Goal: Manage account settings

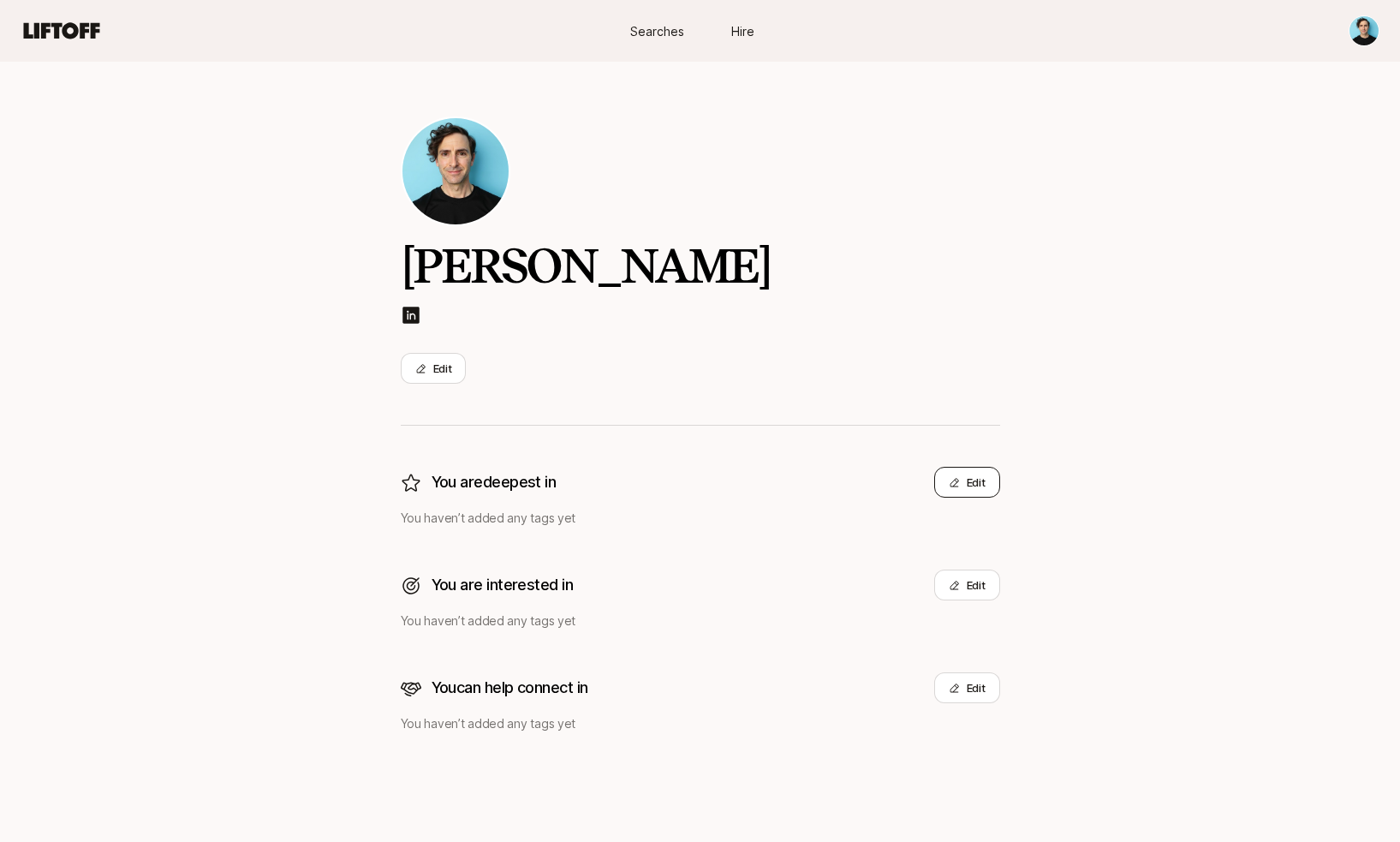
click at [951, 484] on icon at bounding box center [954, 482] width 12 height 12
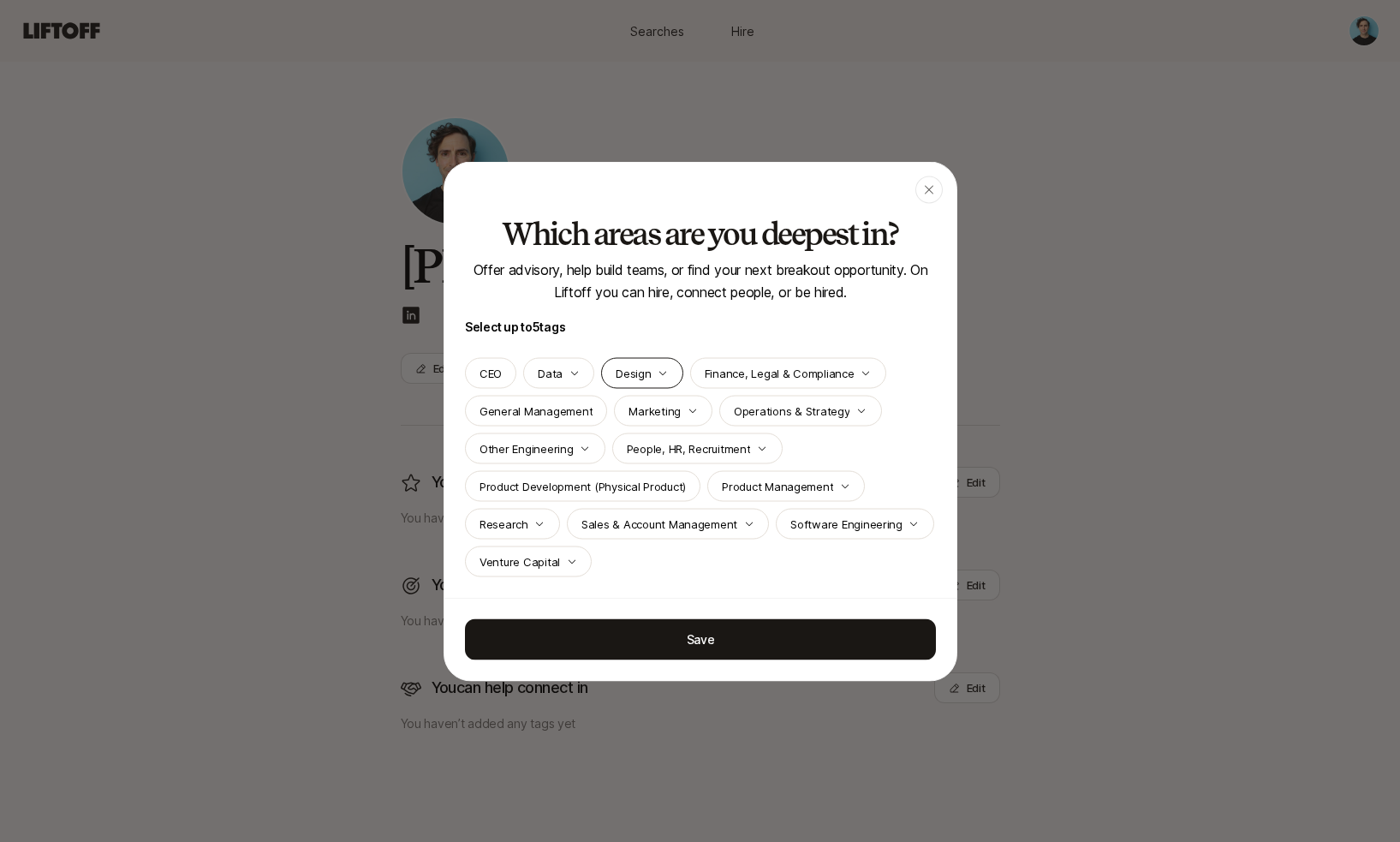
click at [659, 373] on icon "button" at bounding box center [663, 373] width 11 height 11
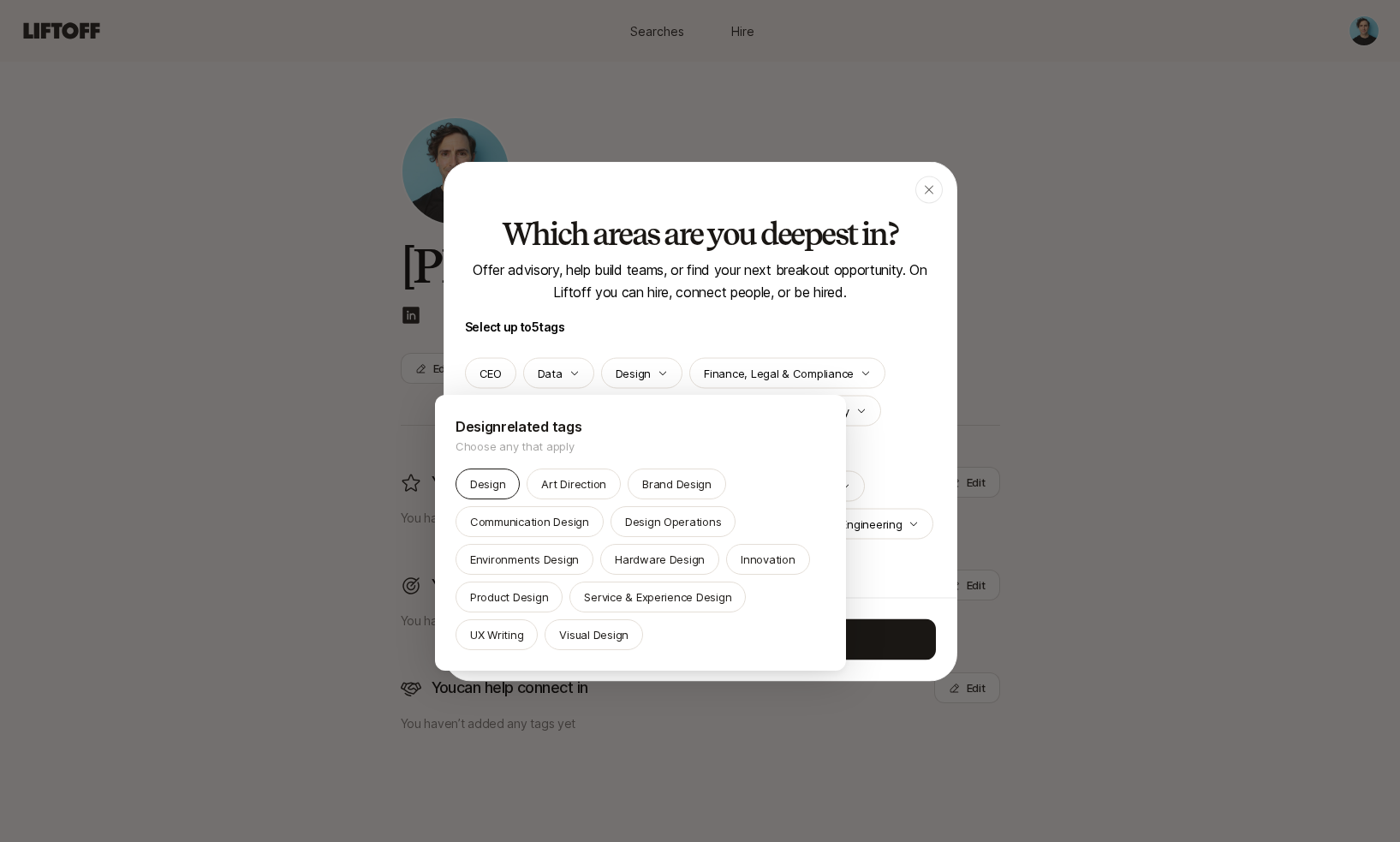
click at [492, 478] on p "Design" at bounding box center [487, 483] width 35 height 17
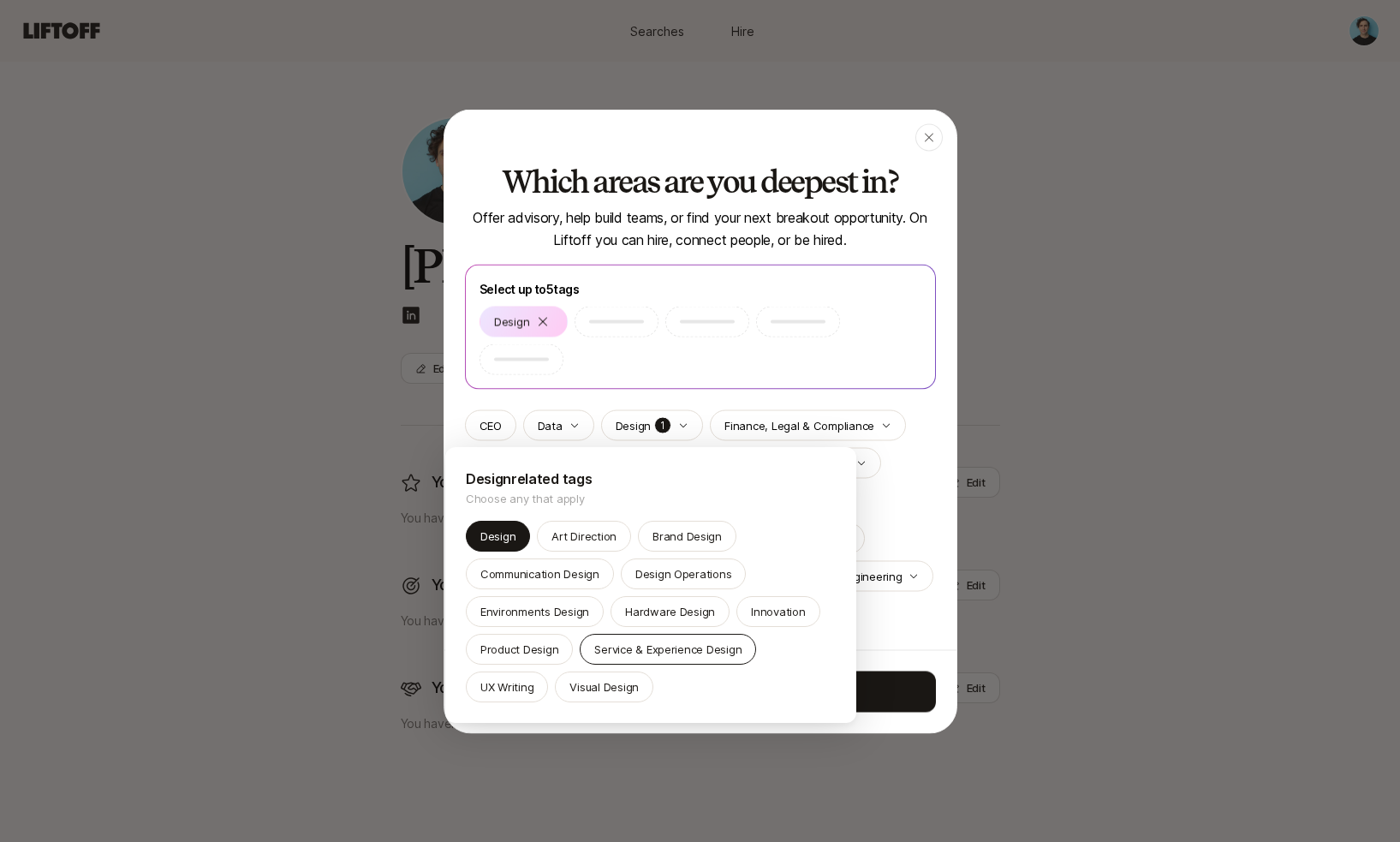
click at [635, 641] on p "Service & Experience Design" at bounding box center [668, 649] width 148 height 17
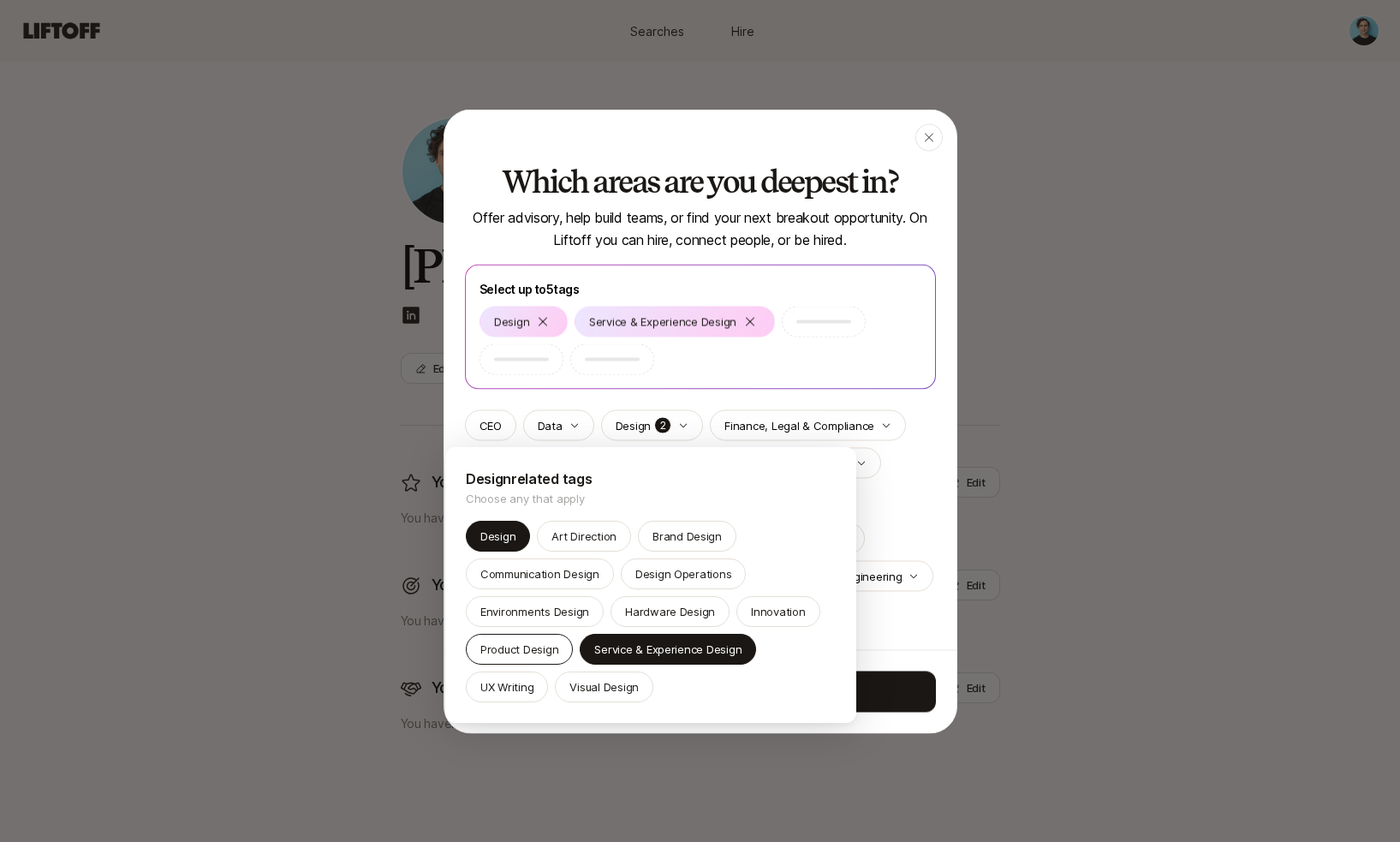
click at [519, 642] on p "Product Design" at bounding box center [520, 649] width 78 height 17
click at [781, 613] on p "Innovation" at bounding box center [778, 611] width 54 height 17
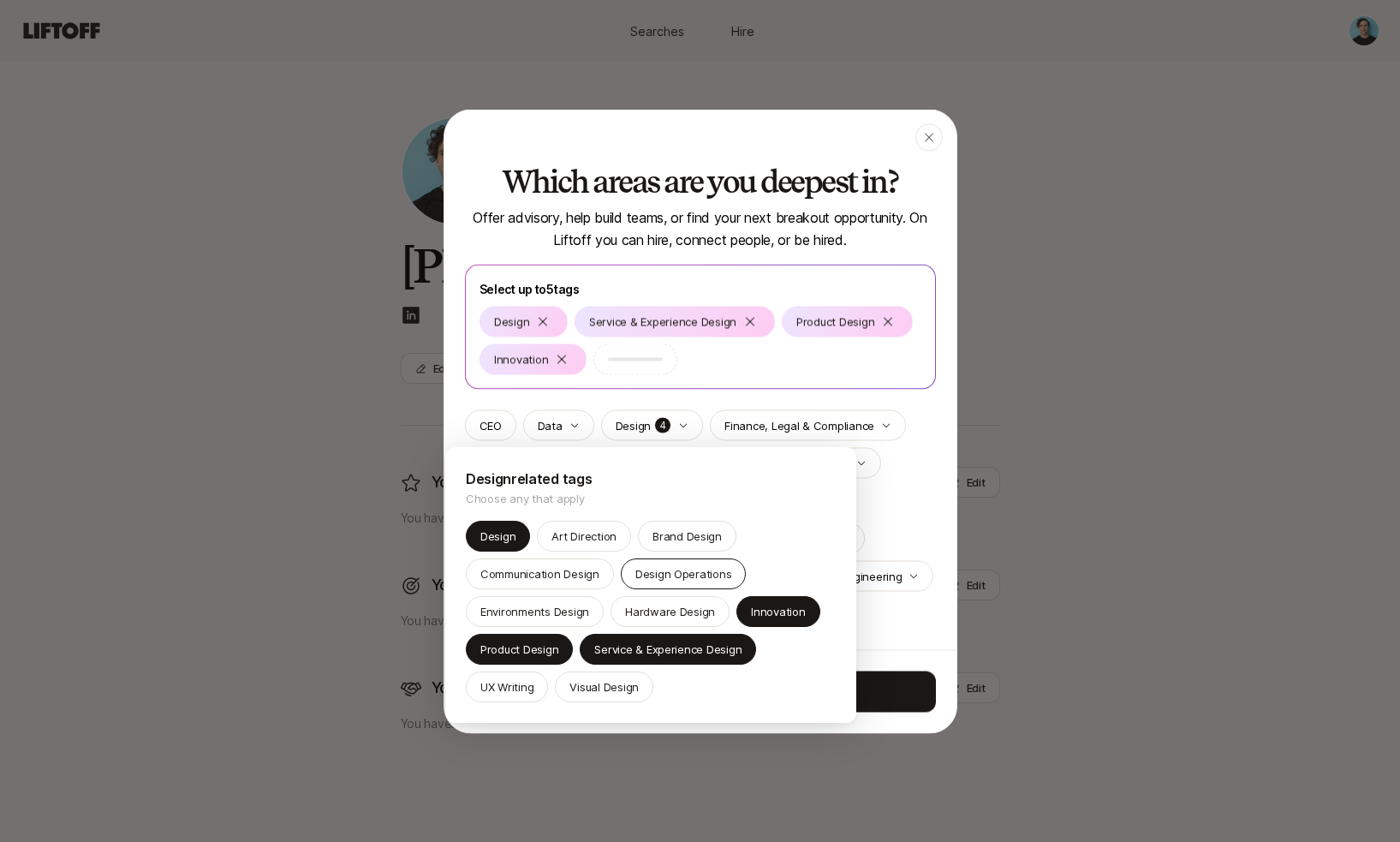
click at [669, 581] on p "Design Operations" at bounding box center [684, 573] width 97 height 17
click at [589, 689] on p "Visual Design" at bounding box center [604, 686] width 69 height 17
click at [878, 641] on div at bounding box center [700, 421] width 1400 height 842
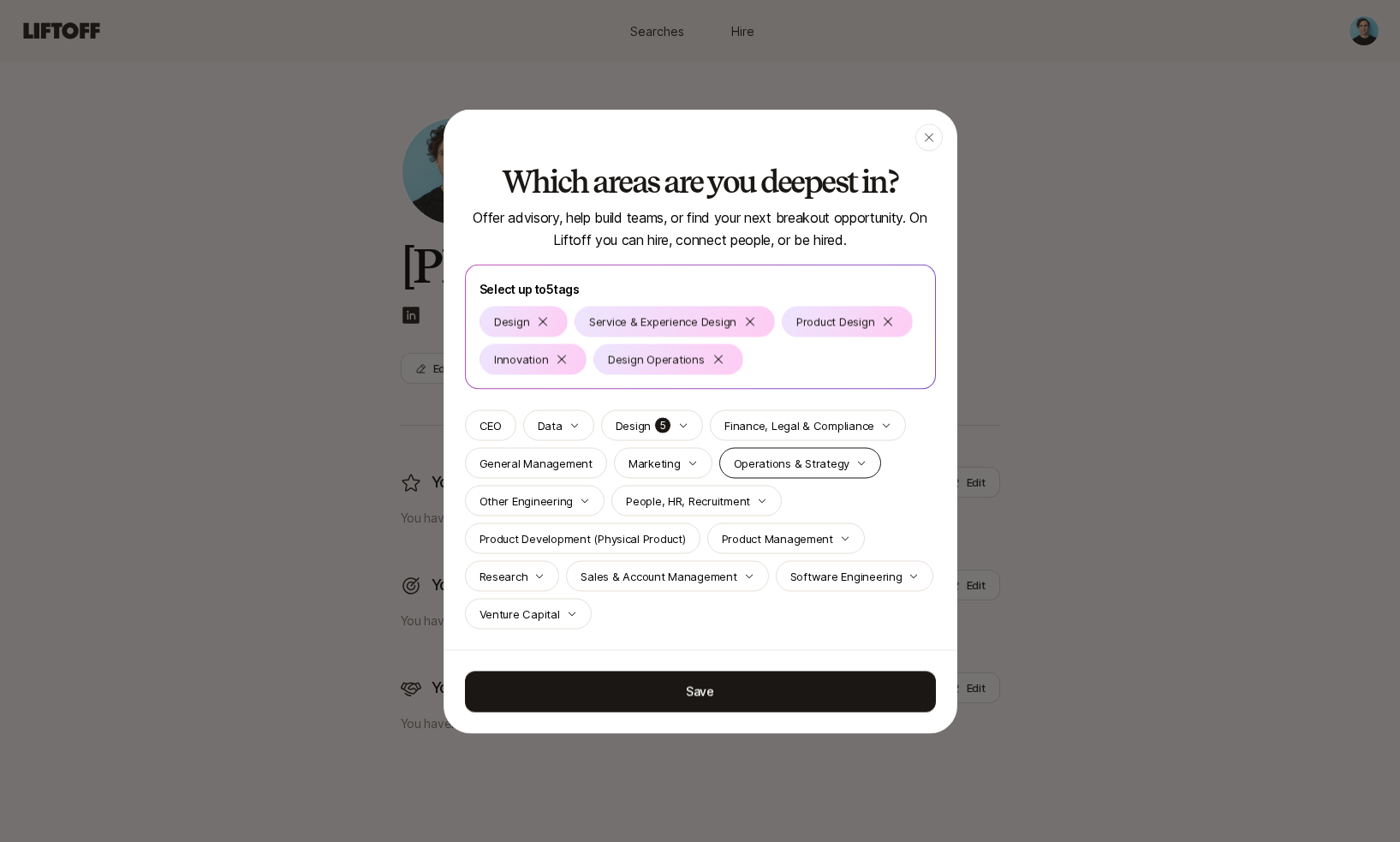
click at [823, 459] on p "Operations & Strategy" at bounding box center [792, 462] width 117 height 17
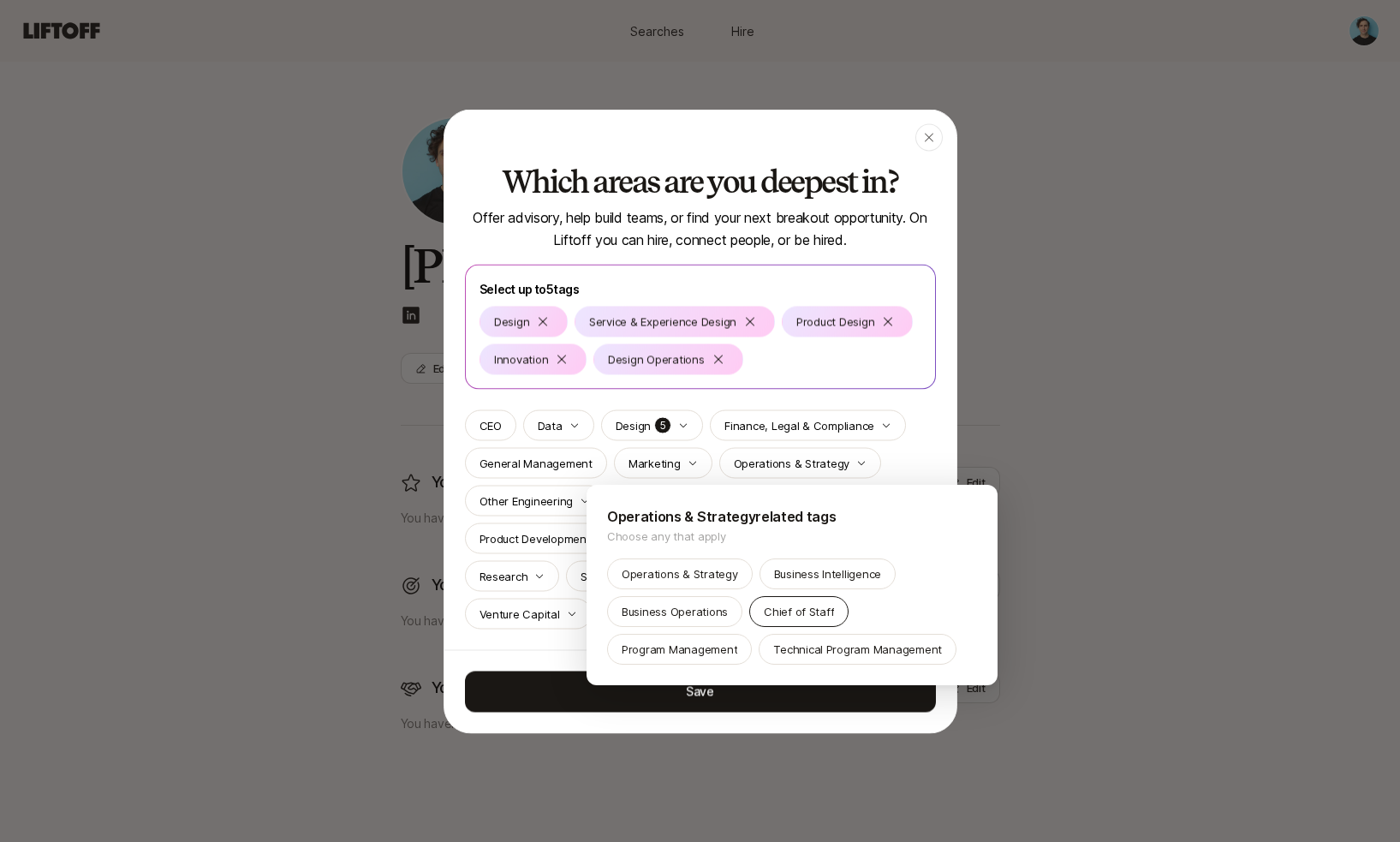
click at [785, 615] on p "Chief of Staff" at bounding box center [798, 611] width 70 height 17
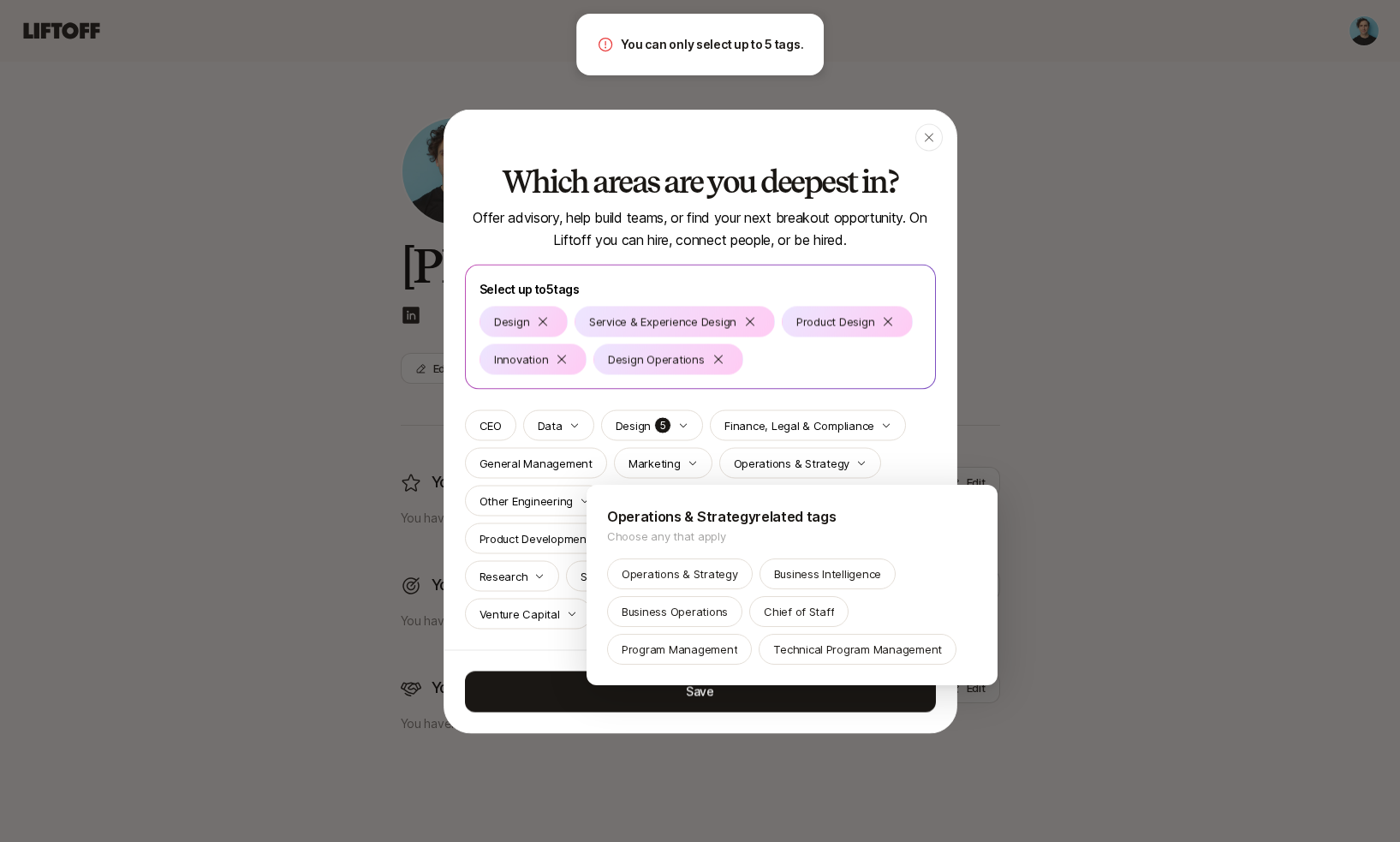
click at [886, 459] on div at bounding box center [700, 421] width 1400 height 842
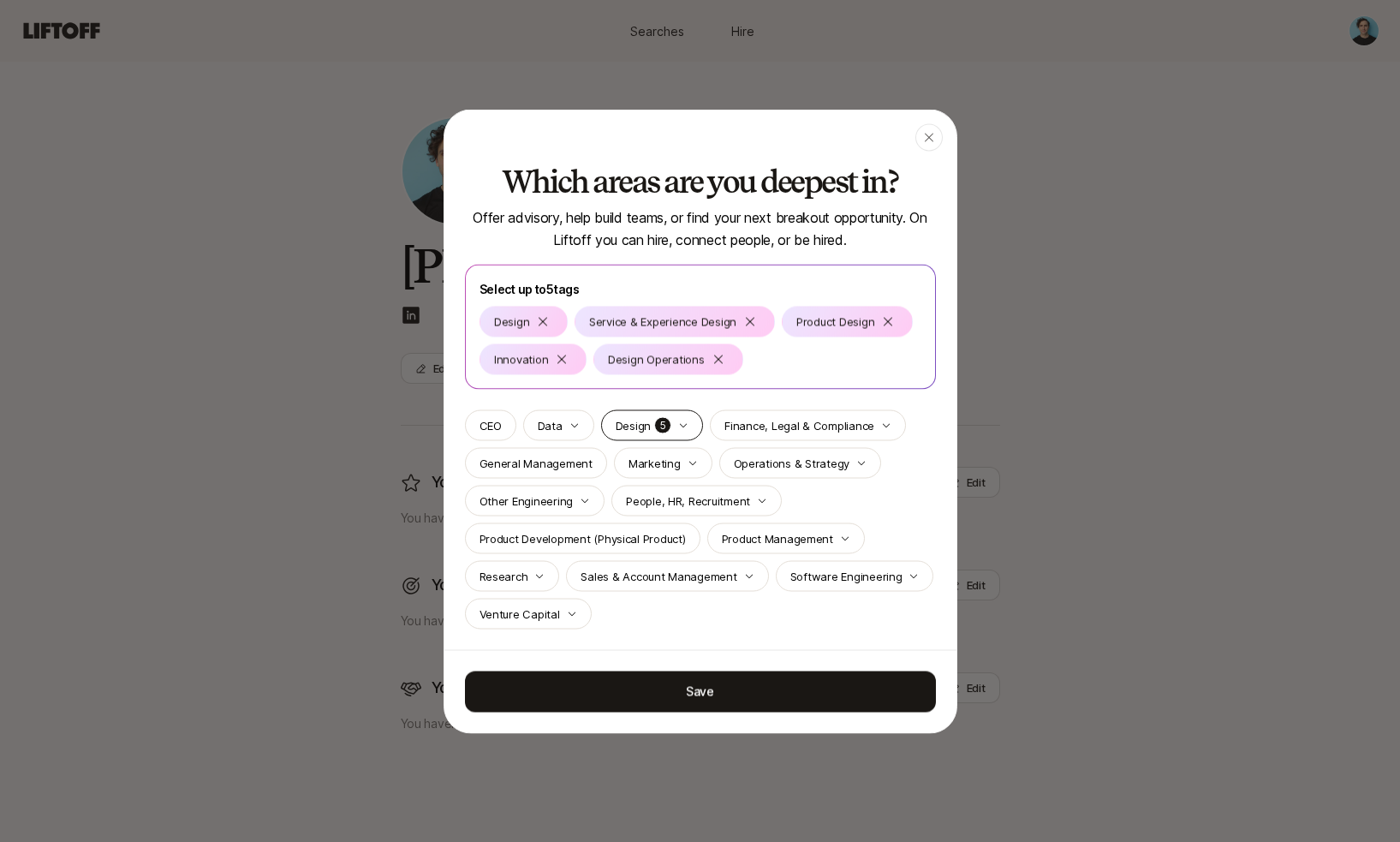
click at [680, 417] on div "Design 5" at bounding box center [651, 425] width 102 height 31
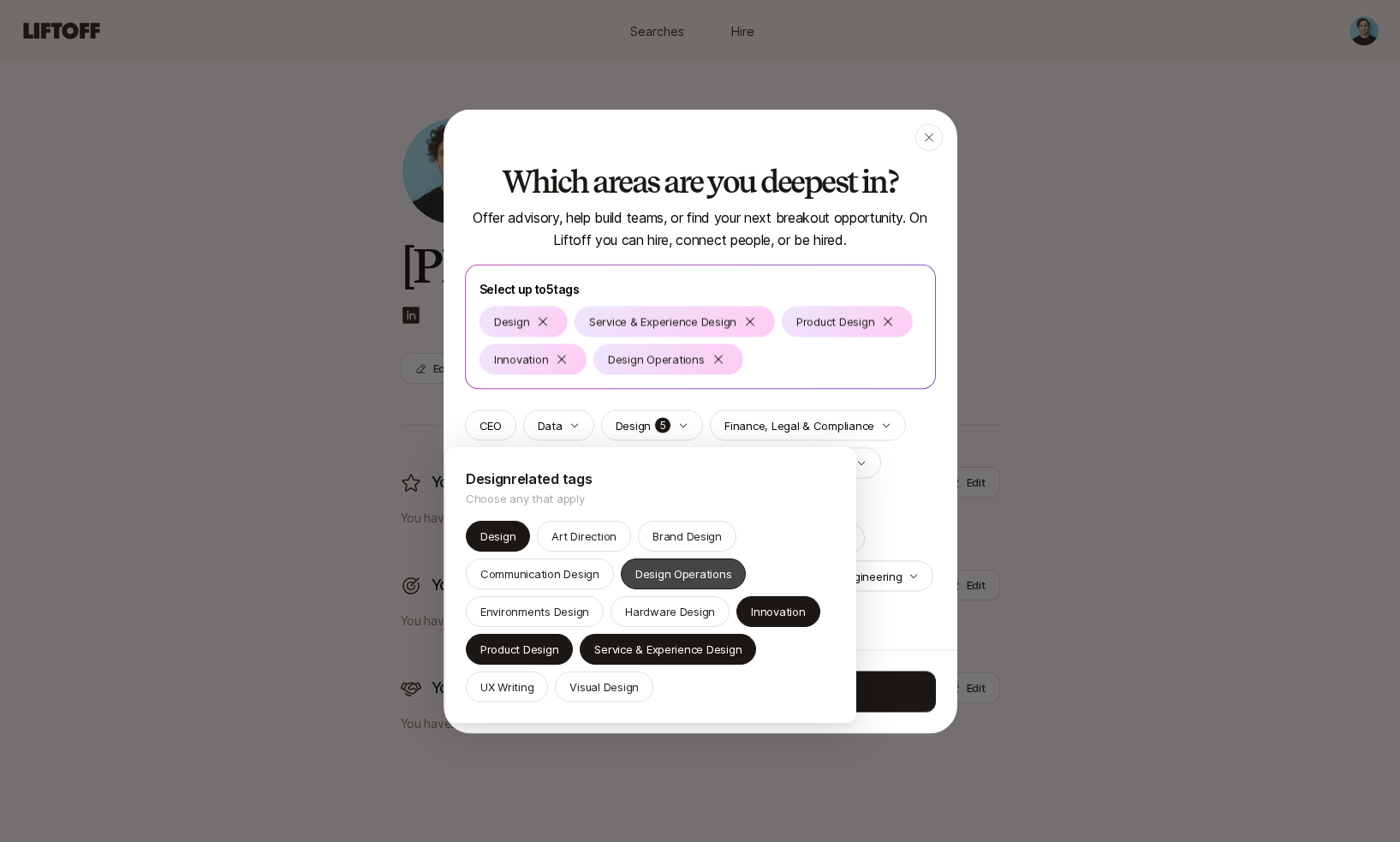
click at [699, 575] on p "Design Operations" at bounding box center [684, 573] width 97 height 17
click at [502, 540] on p "Design" at bounding box center [498, 536] width 35 height 17
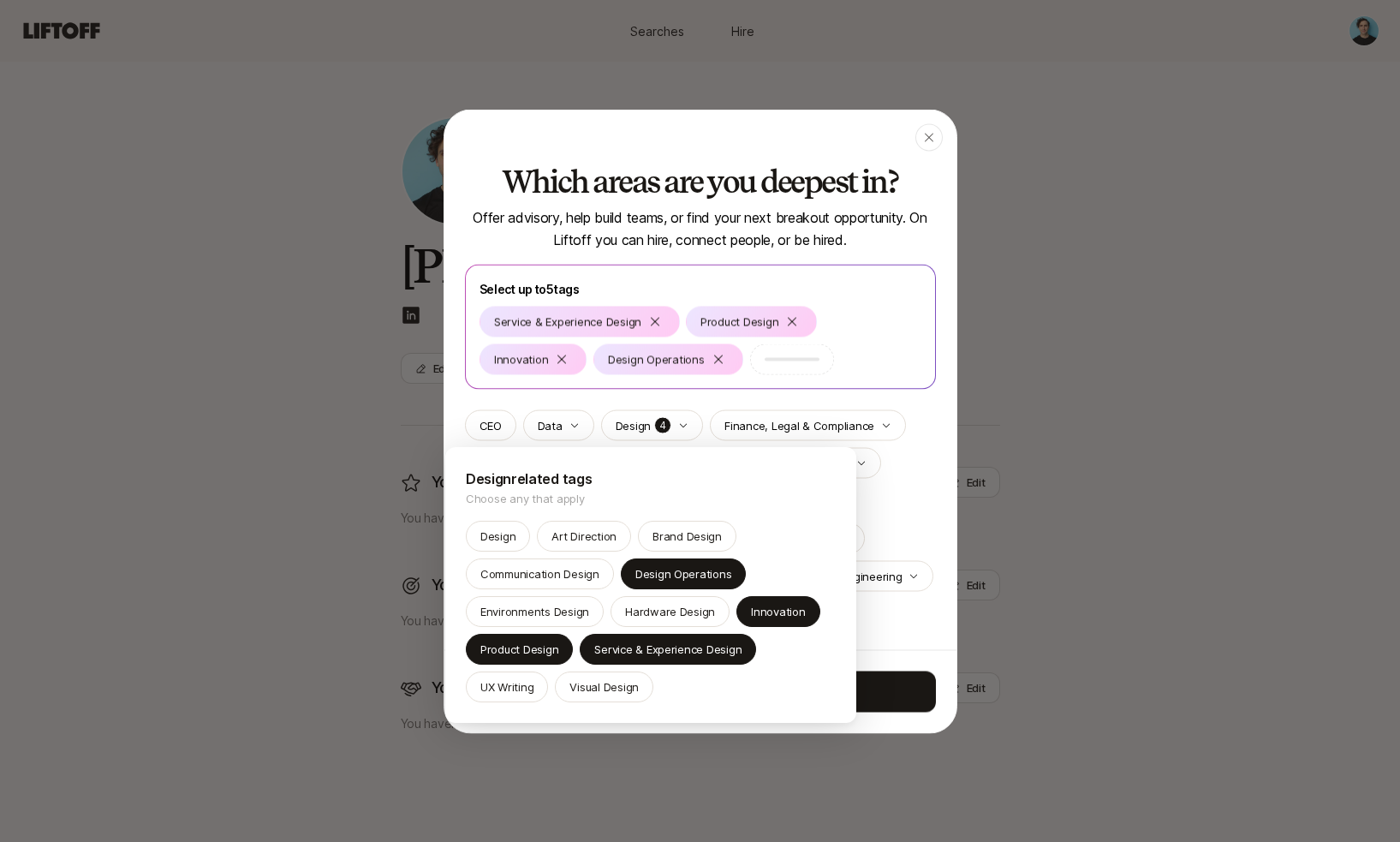
click at [870, 497] on div at bounding box center [700, 421] width 1400 height 842
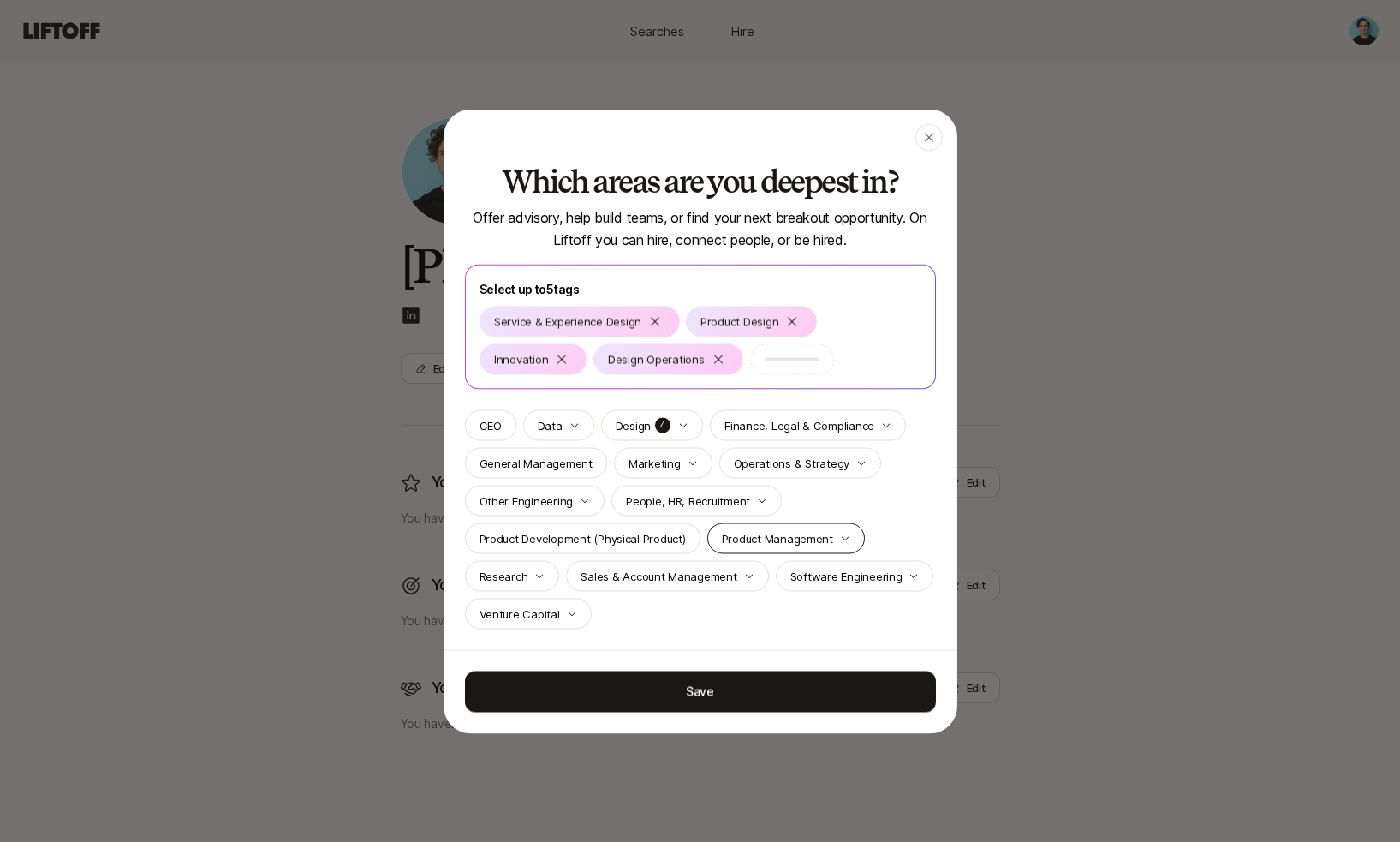
click at [750, 540] on p "Product Management" at bounding box center [777, 538] width 111 height 17
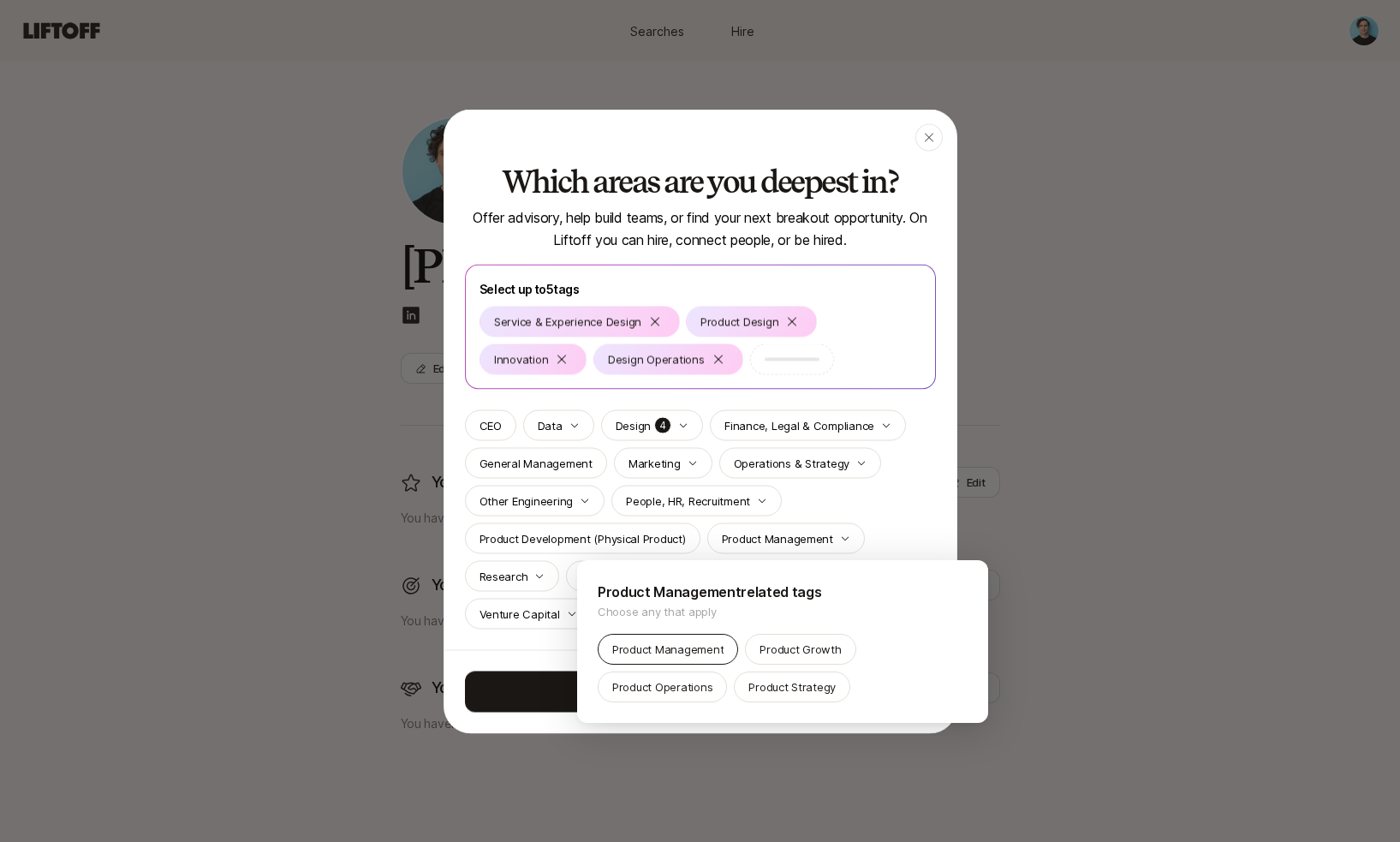
drag, startPoint x: 752, startPoint y: 684, endPoint x: 716, endPoint y: 656, distance: 45.6
click at [716, 656] on div "Product Management Product Growth Product Operations Product Strategy" at bounding box center [783, 668] width 370 height 69
click at [716, 656] on p "Product Management" at bounding box center [668, 649] width 111 height 17
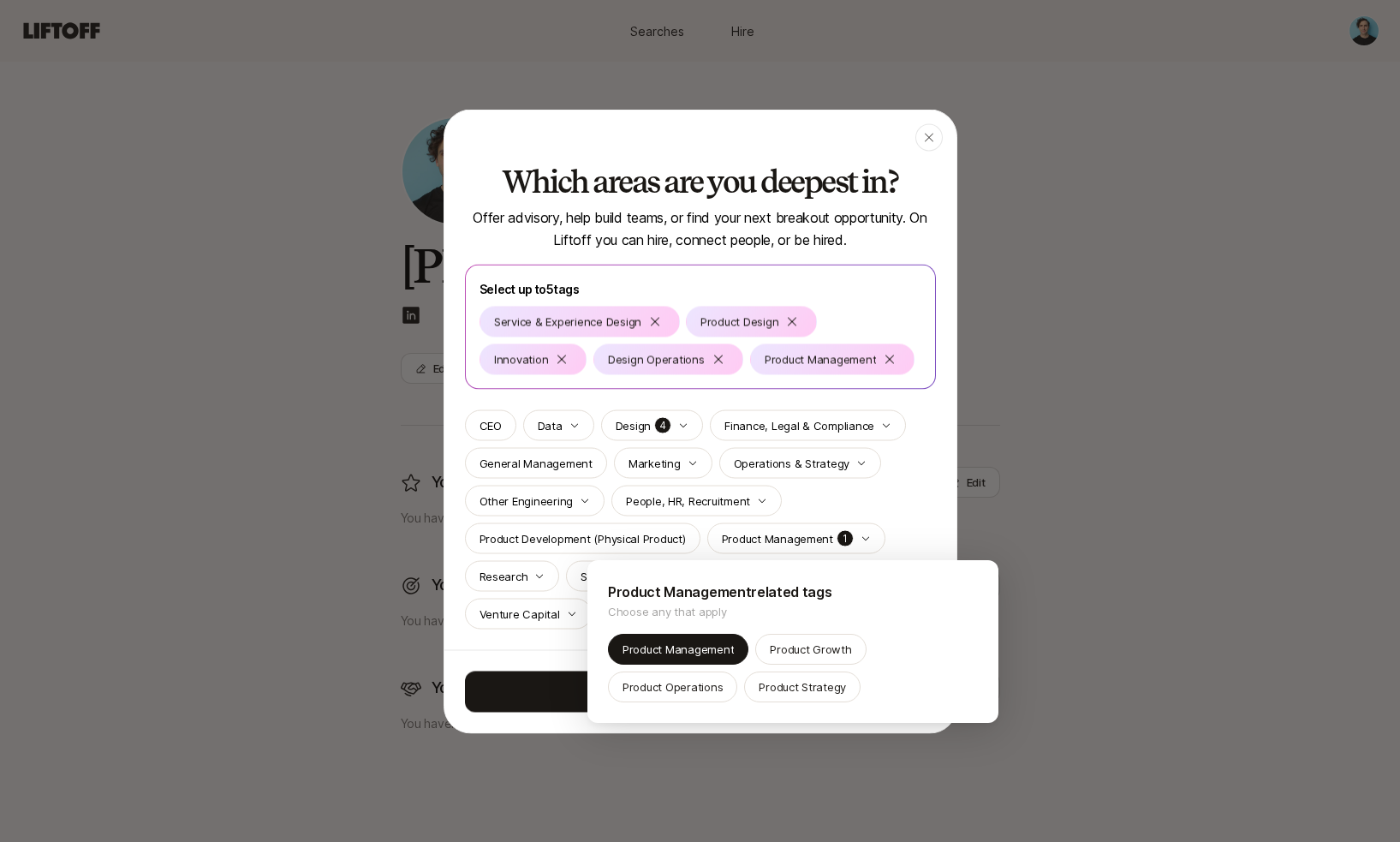
click at [932, 501] on div at bounding box center [700, 421] width 1400 height 842
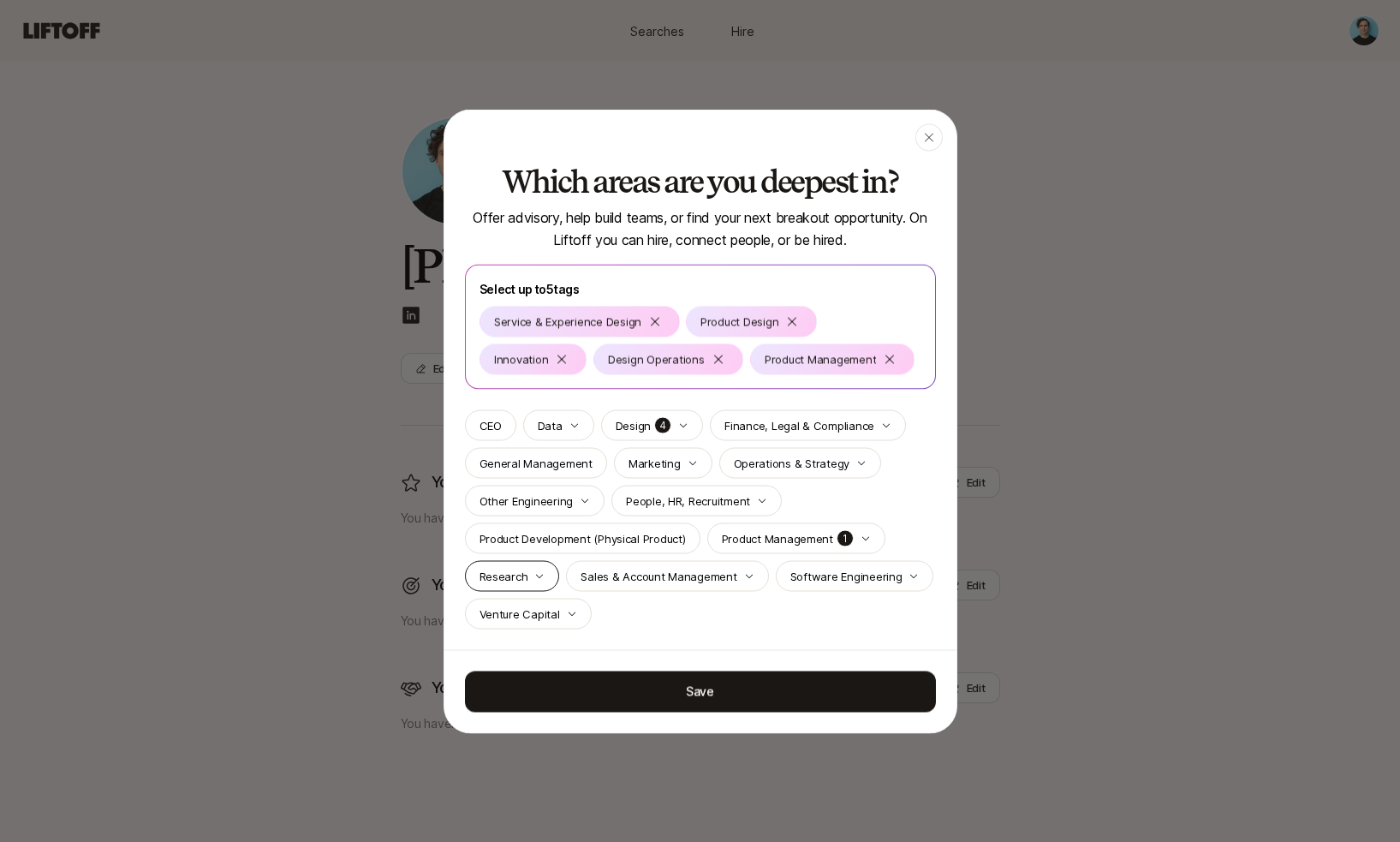
click at [518, 571] on p "Research" at bounding box center [504, 575] width 49 height 17
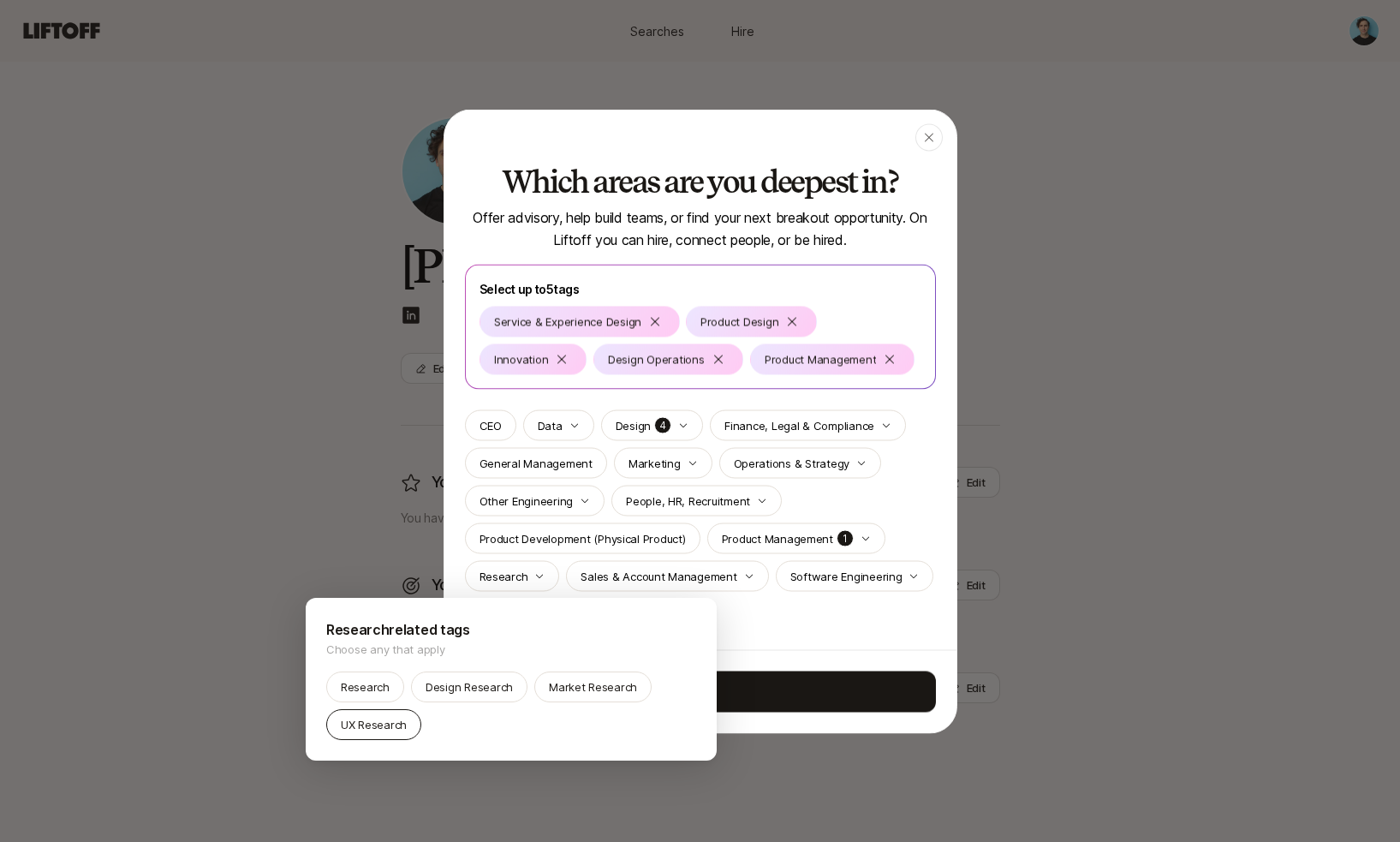
click at [374, 722] on p "UX Research" at bounding box center [374, 724] width 66 height 17
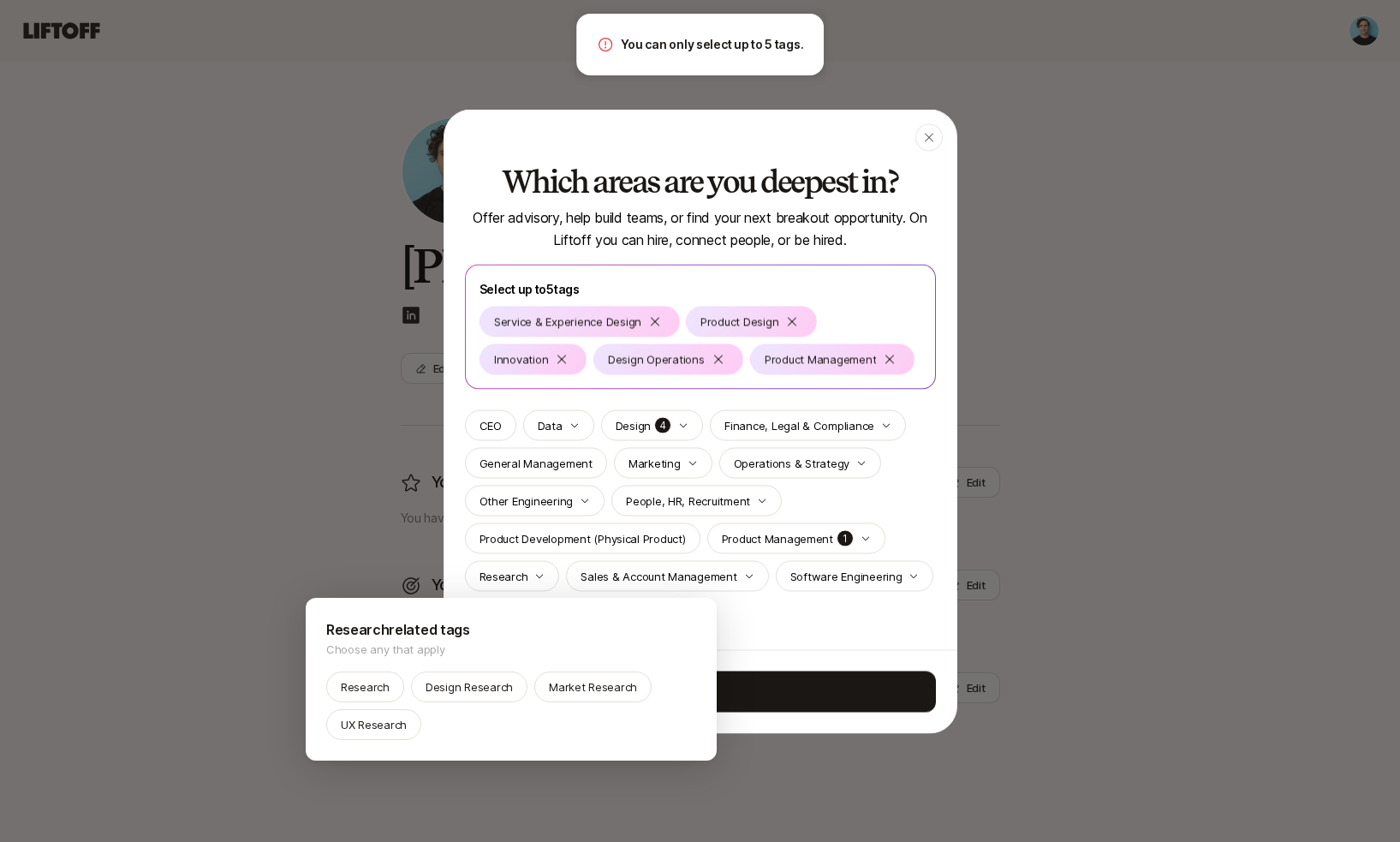
click at [938, 417] on div at bounding box center [700, 421] width 1400 height 842
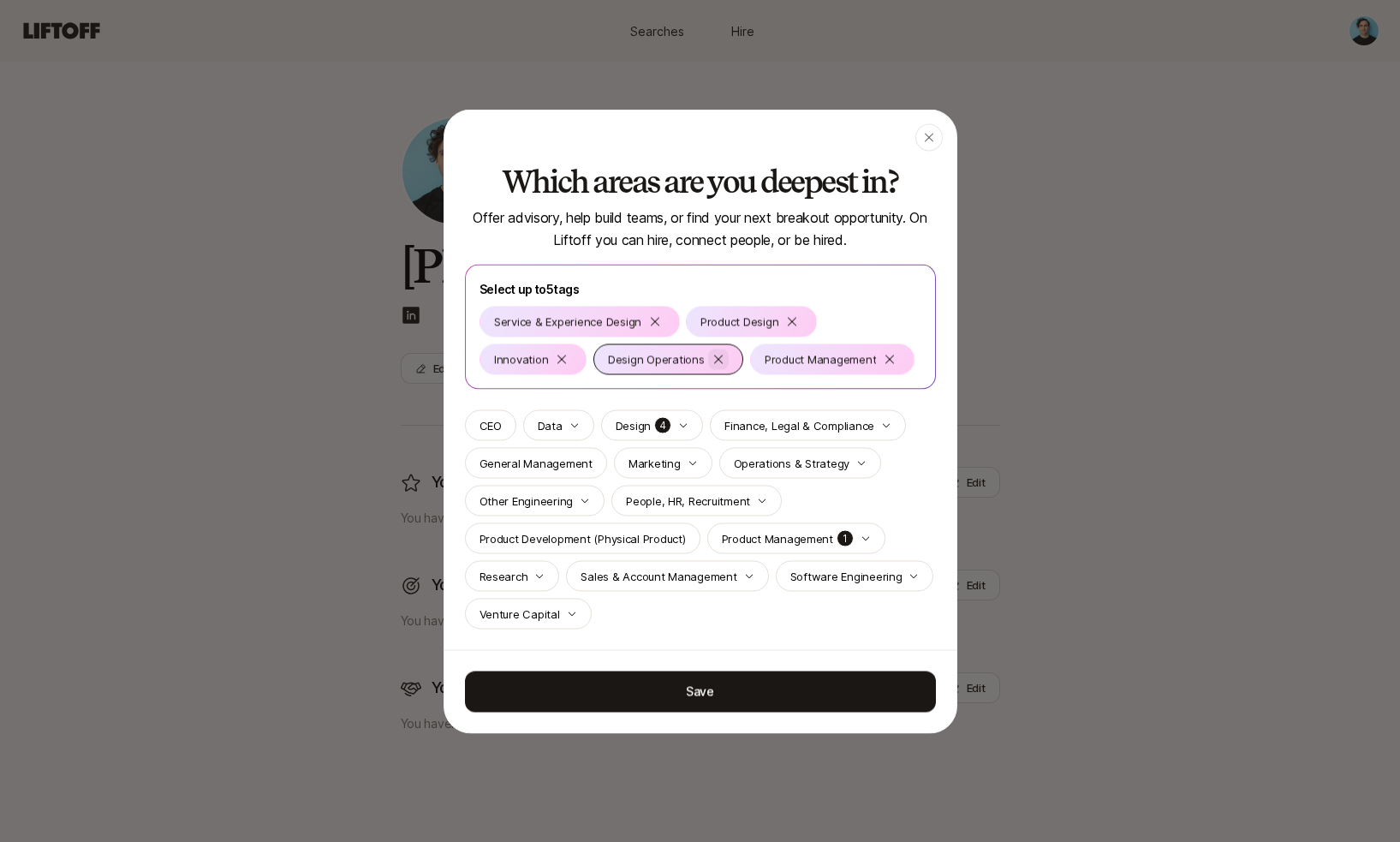
click at [716, 360] on icon at bounding box center [718, 358] width 13 height 13
click at [527, 574] on div "Research" at bounding box center [512, 575] width 95 height 31
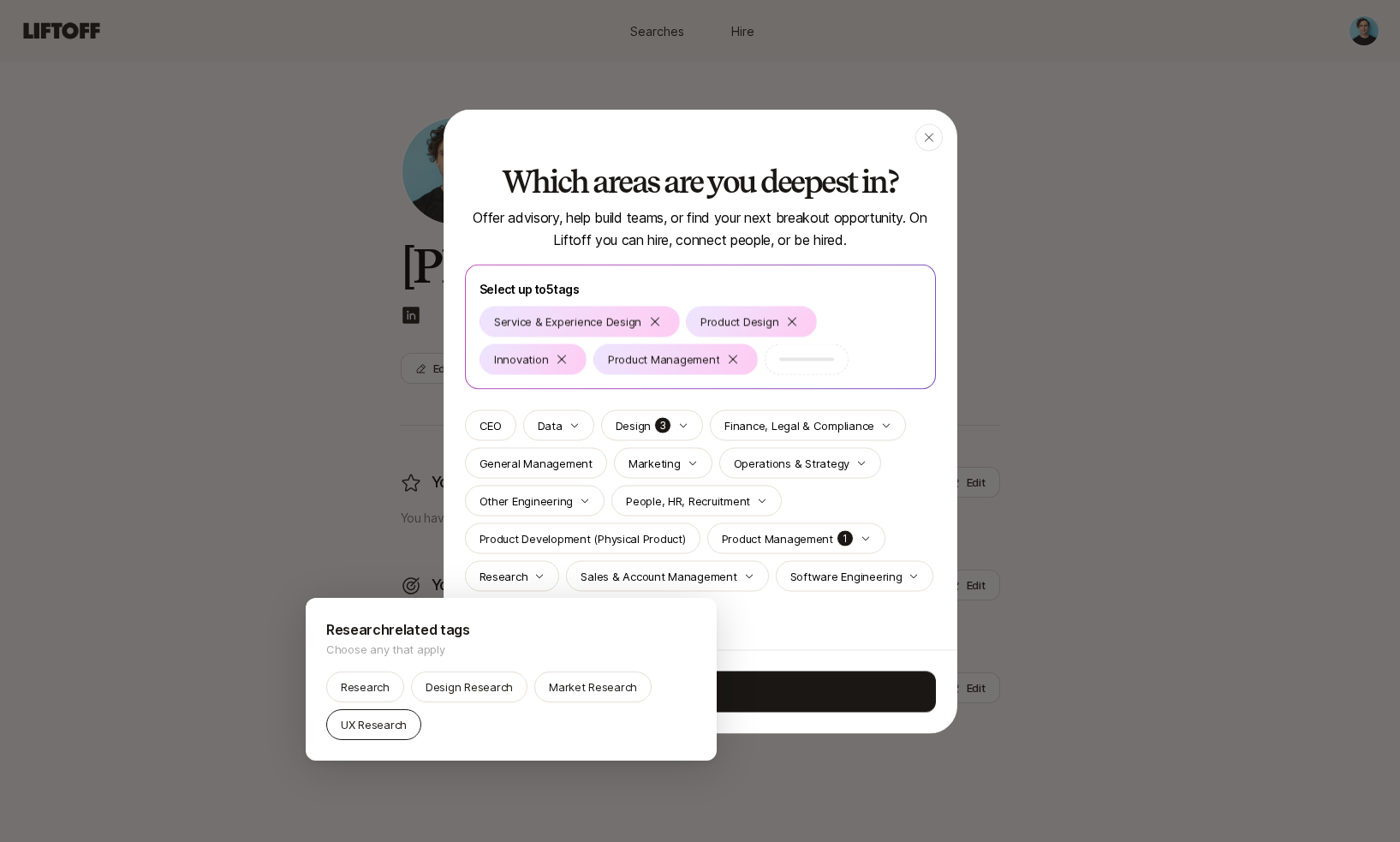
click at [370, 720] on p "UX Research" at bounding box center [374, 724] width 66 height 17
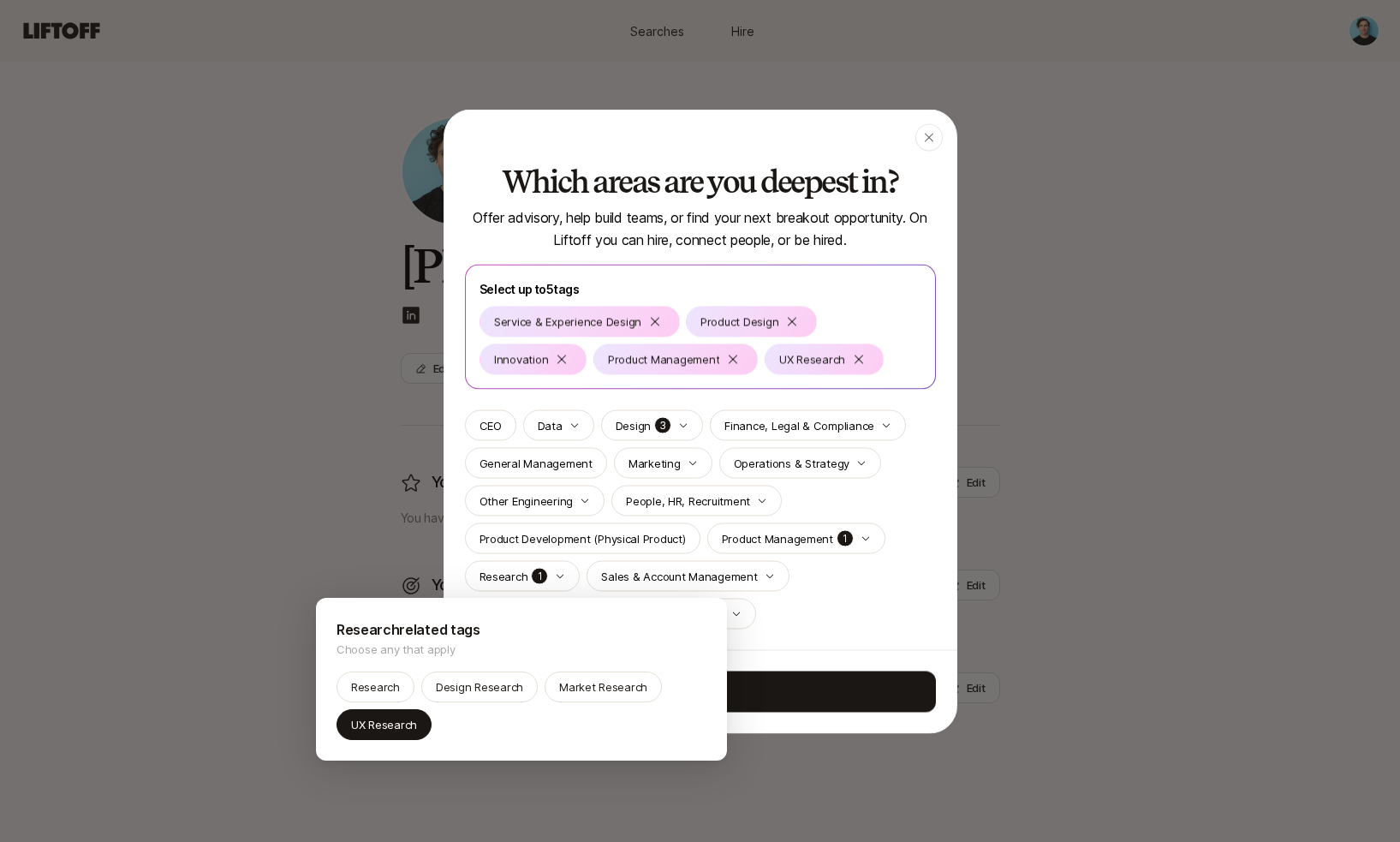
click at [923, 568] on div at bounding box center [700, 421] width 1400 height 842
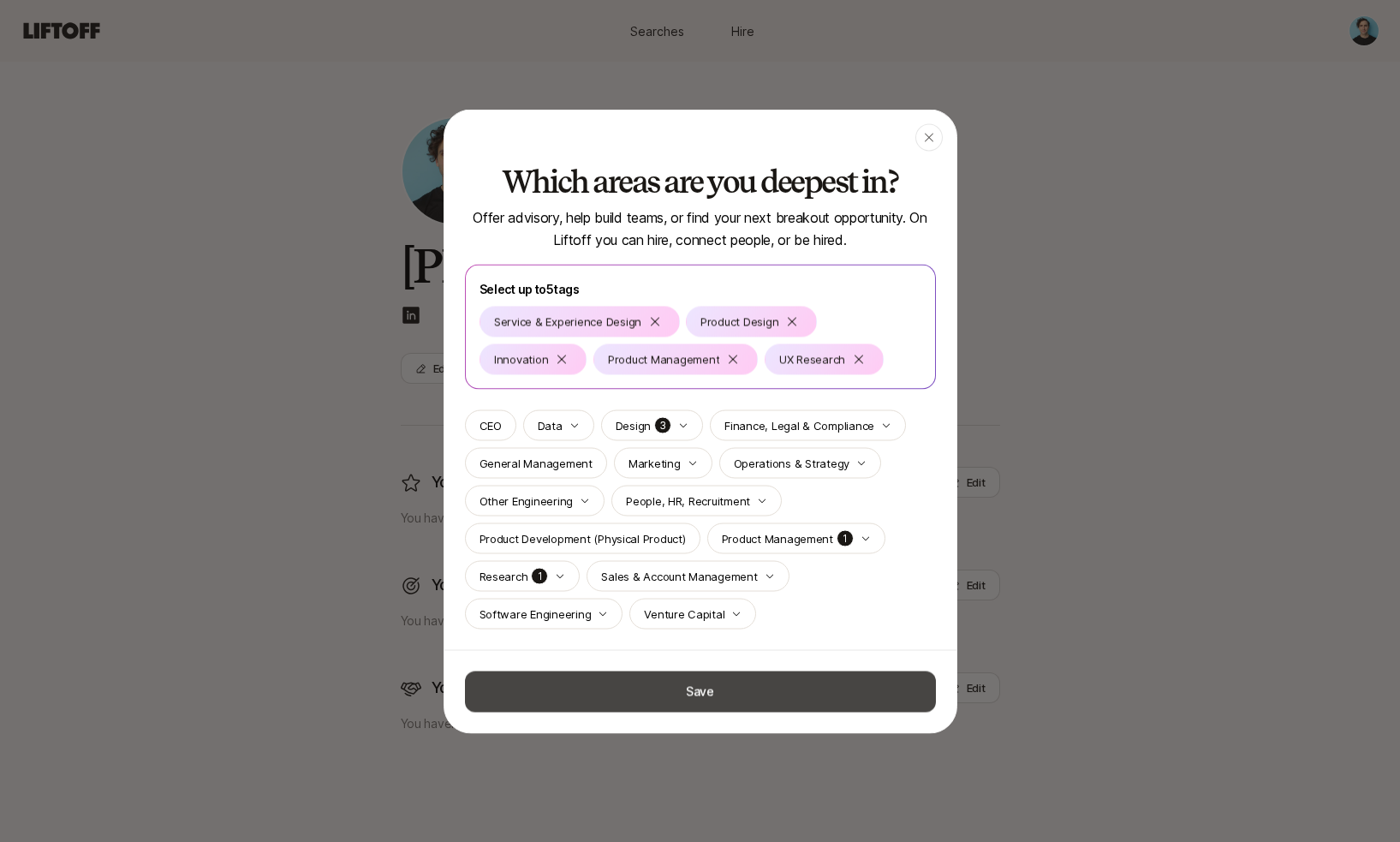
click at [681, 700] on button "Save" at bounding box center [700, 691] width 471 height 41
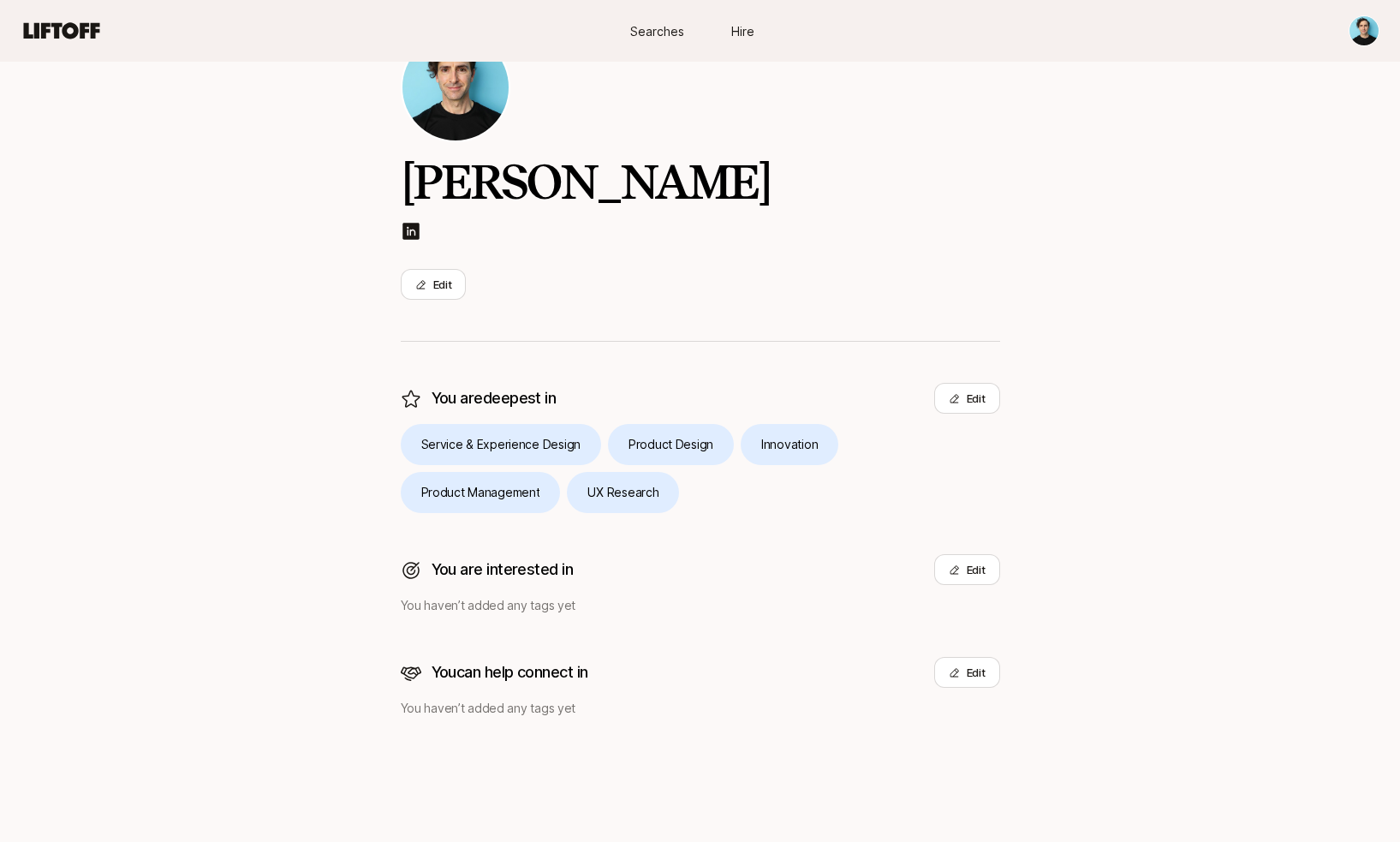
scroll to position [84, 0]
click at [961, 566] on button "Edit" at bounding box center [967, 570] width 66 height 31
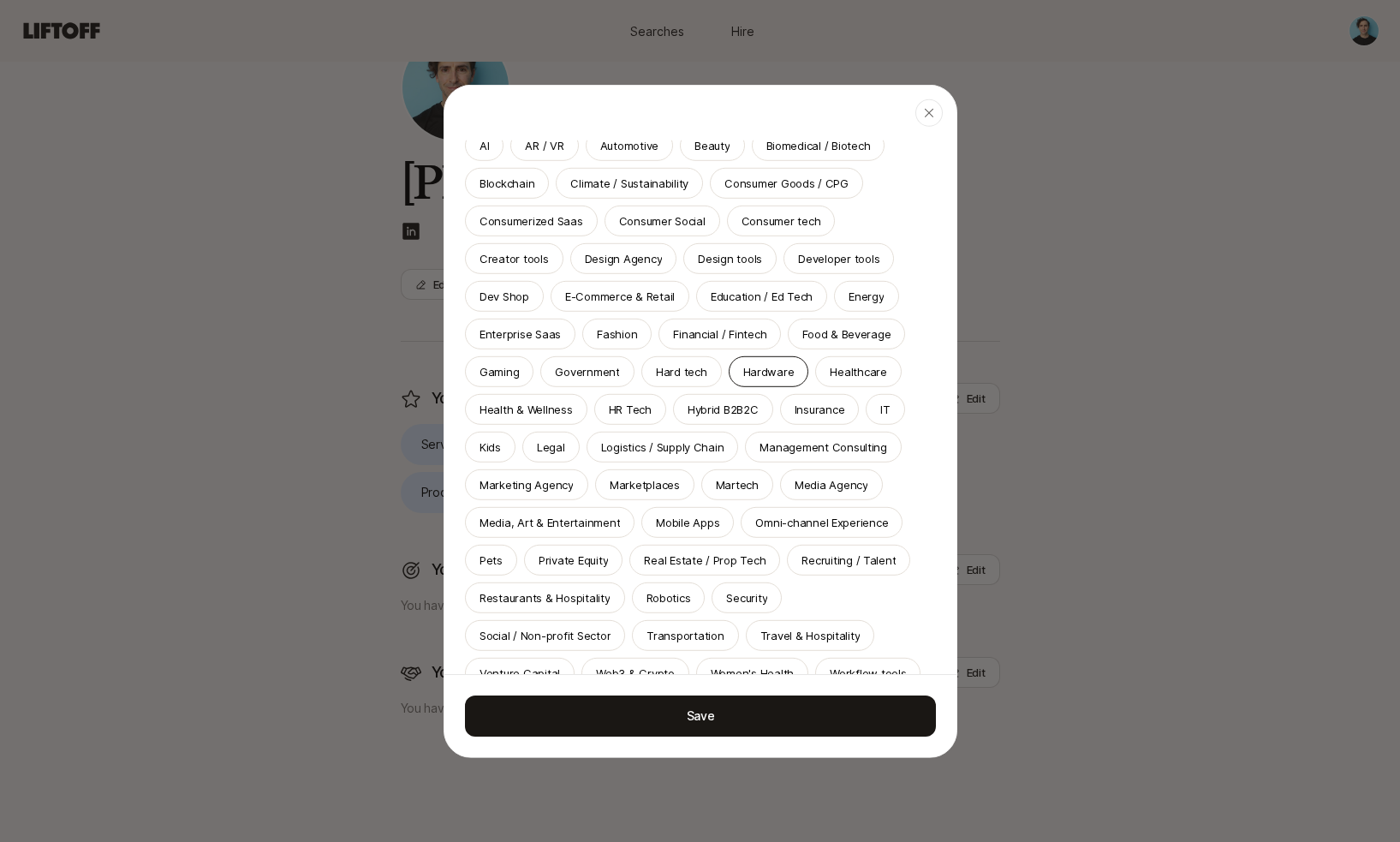
scroll to position [155, 0]
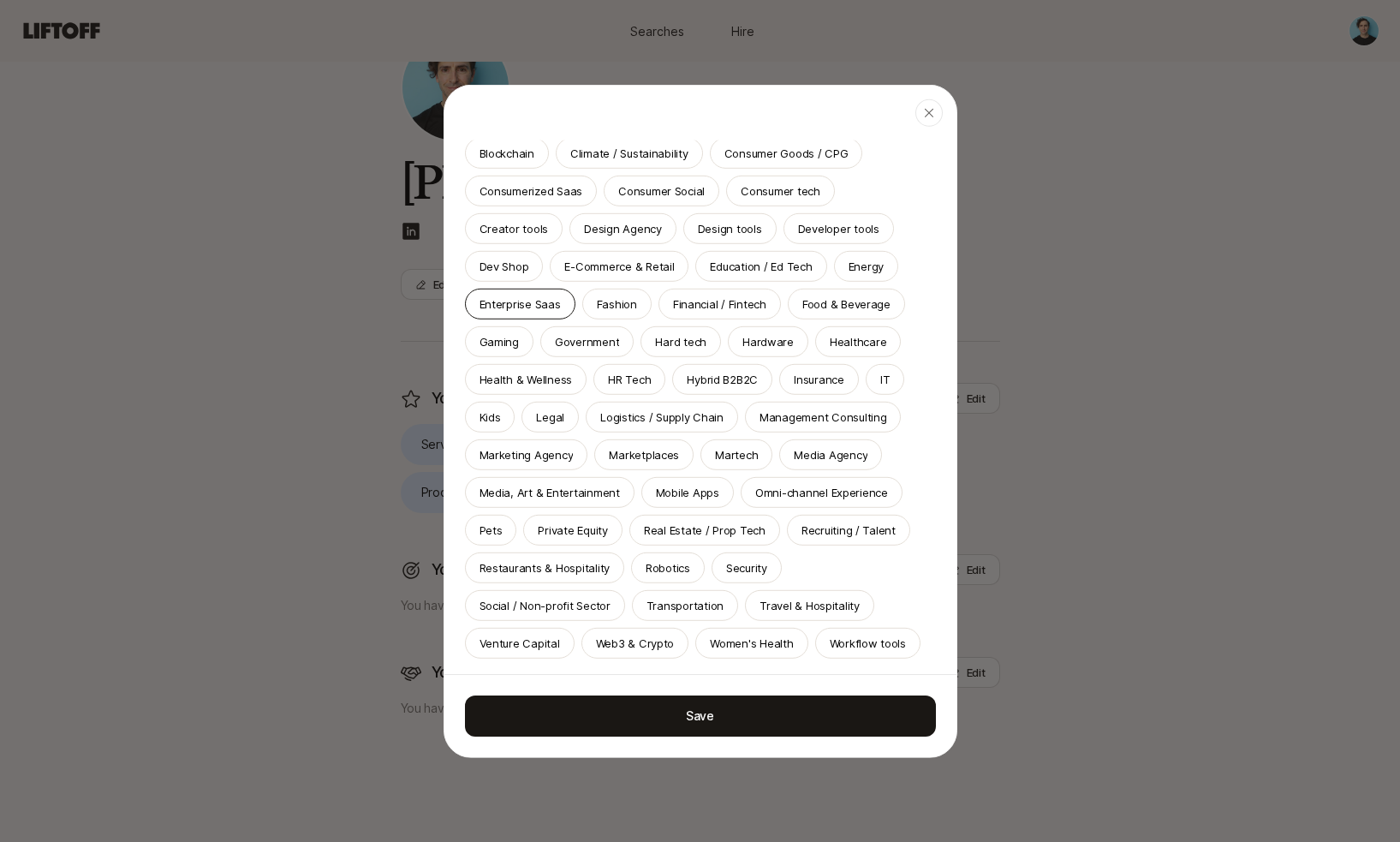
click at [561, 295] on p "Enterprise Saas" at bounding box center [520, 303] width 81 height 17
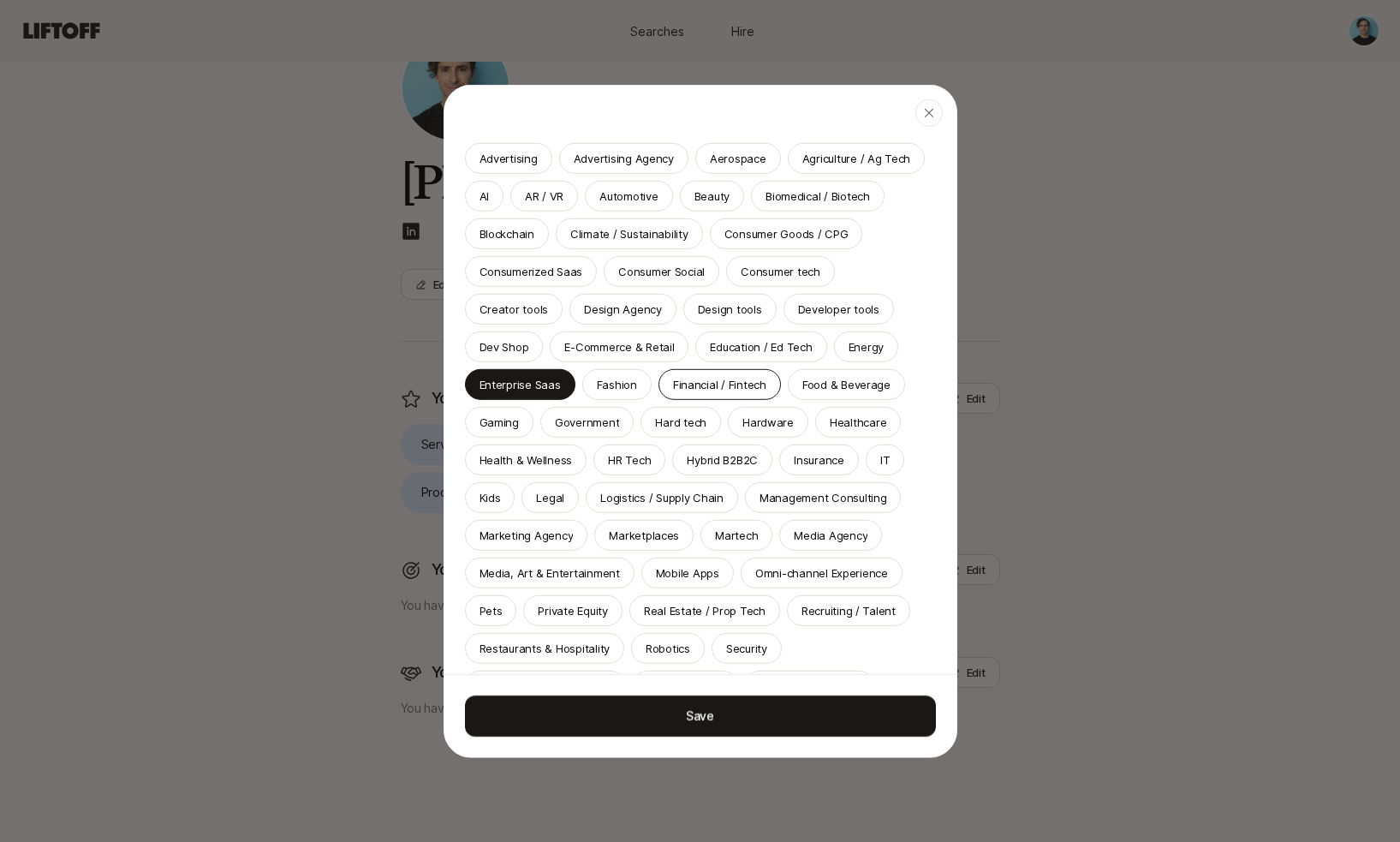
click at [673, 382] on p "Financial / Fintech" at bounding box center [719, 383] width 93 height 17
click at [655, 424] on p "Hard tech" at bounding box center [681, 421] width 52 height 17
click at [673, 389] on p "Financial / Fintech" at bounding box center [719, 383] width 93 height 17
click at [561, 375] on p "Enterprise Saas" at bounding box center [520, 383] width 81 height 17
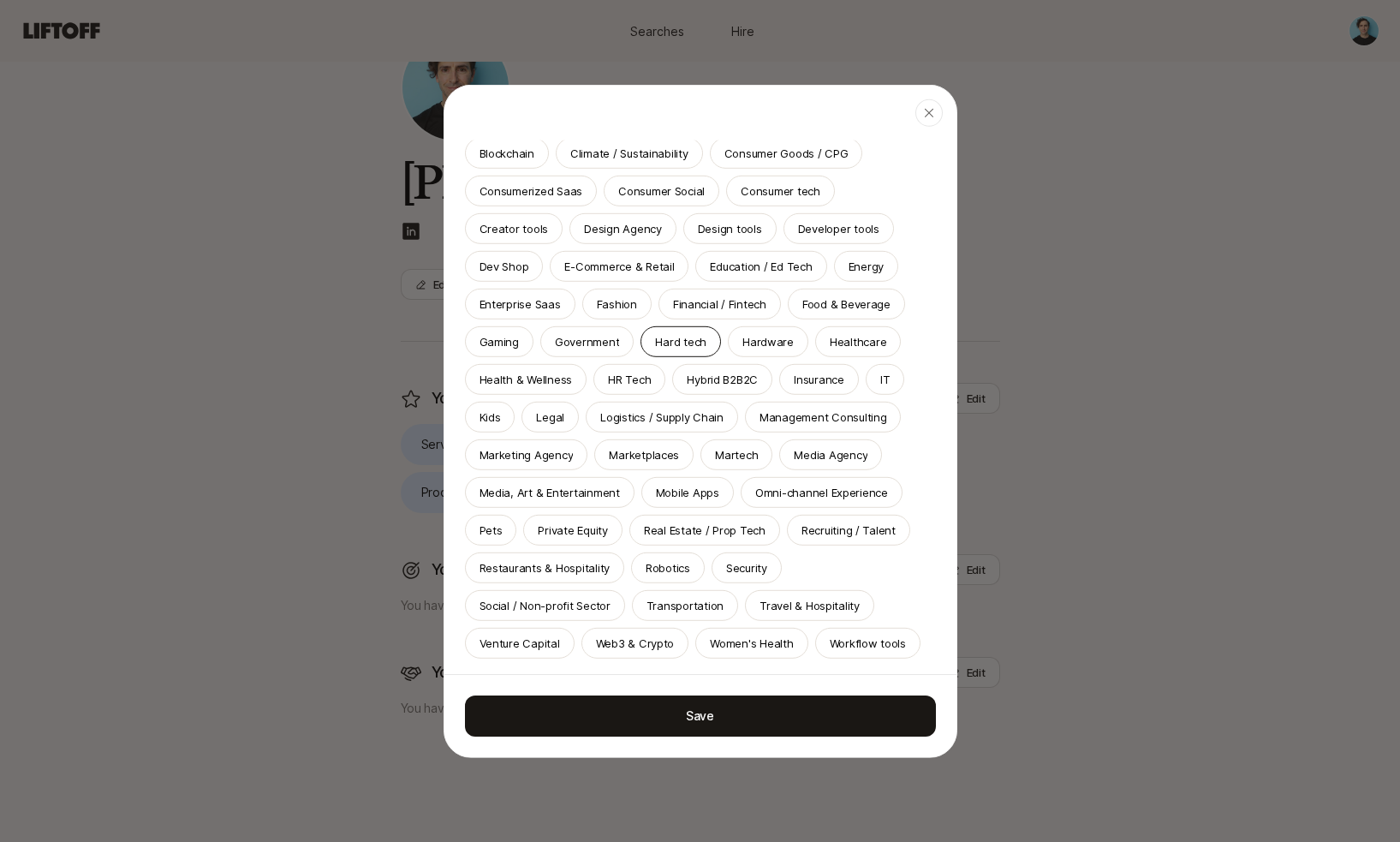
click at [641, 352] on div "Hard tech" at bounding box center [681, 341] width 80 height 31
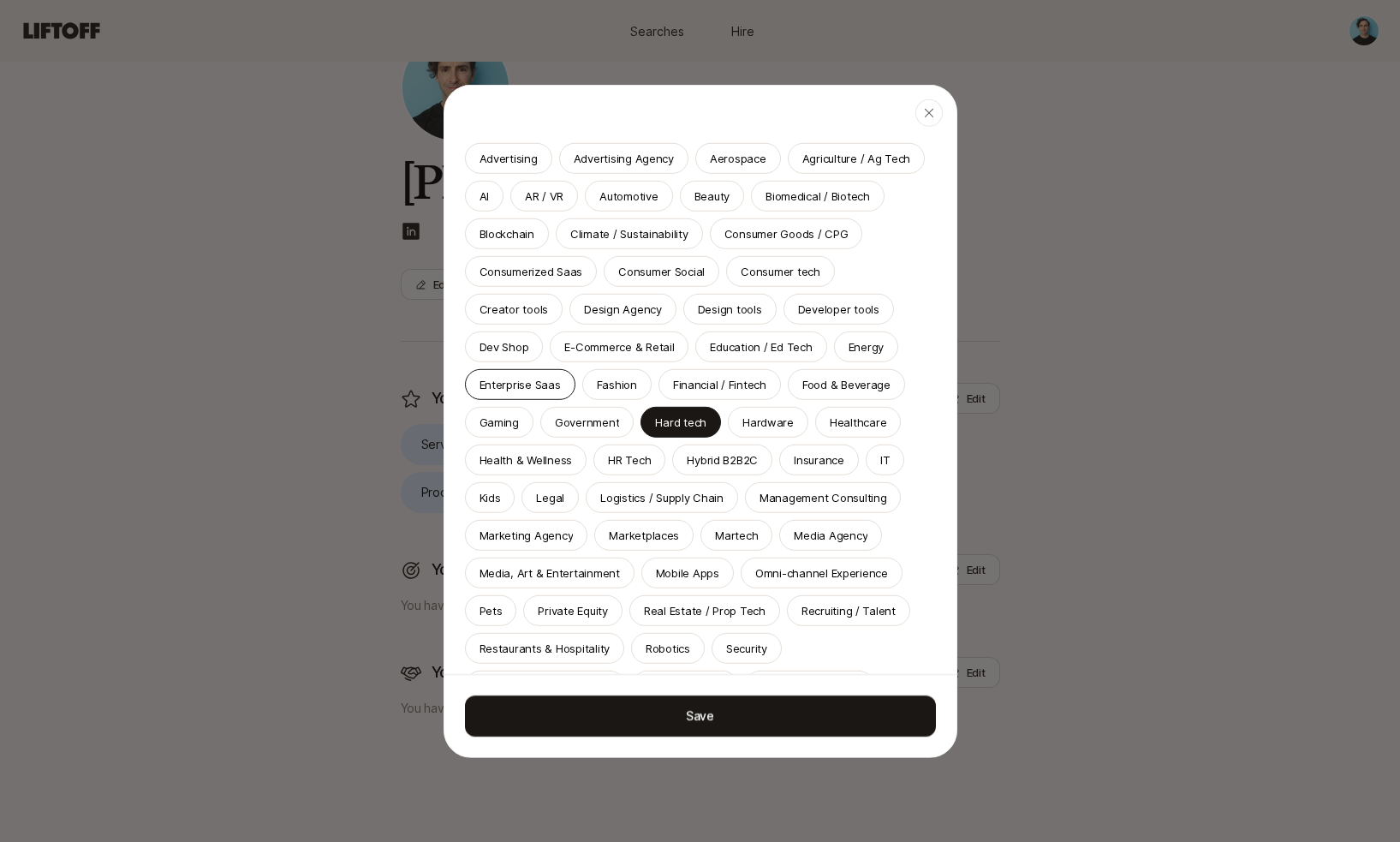
click at [561, 375] on p "Enterprise Saas" at bounding box center [520, 383] width 81 height 17
click at [673, 384] on p "Financial / Fintech" at bounding box center [719, 383] width 93 height 17
click at [829, 420] on p "Healthcare" at bounding box center [858, 421] width 57 height 17
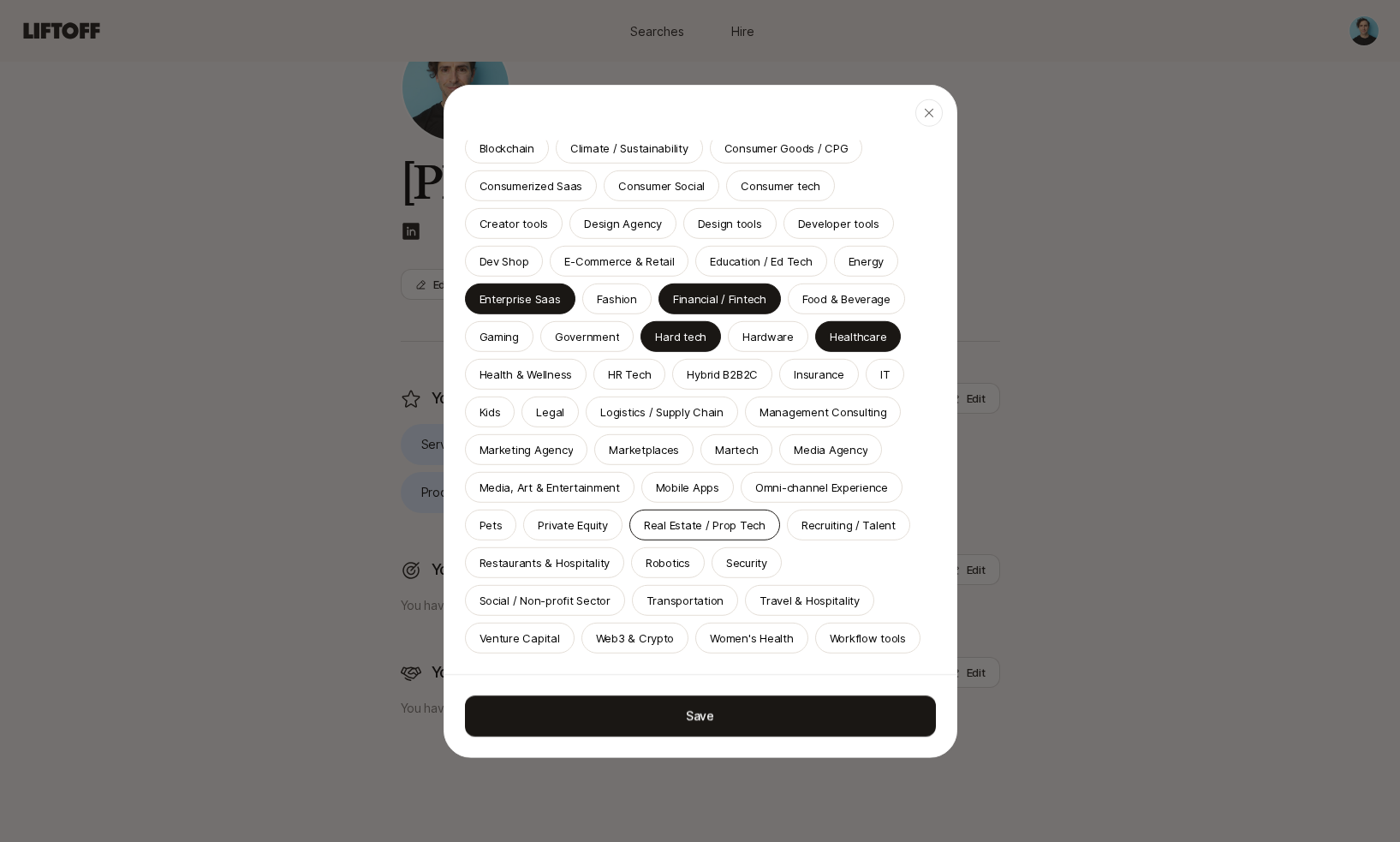
scroll to position [279, 0]
click at [661, 600] on p "Transportation" at bounding box center [684, 599] width 77 height 17
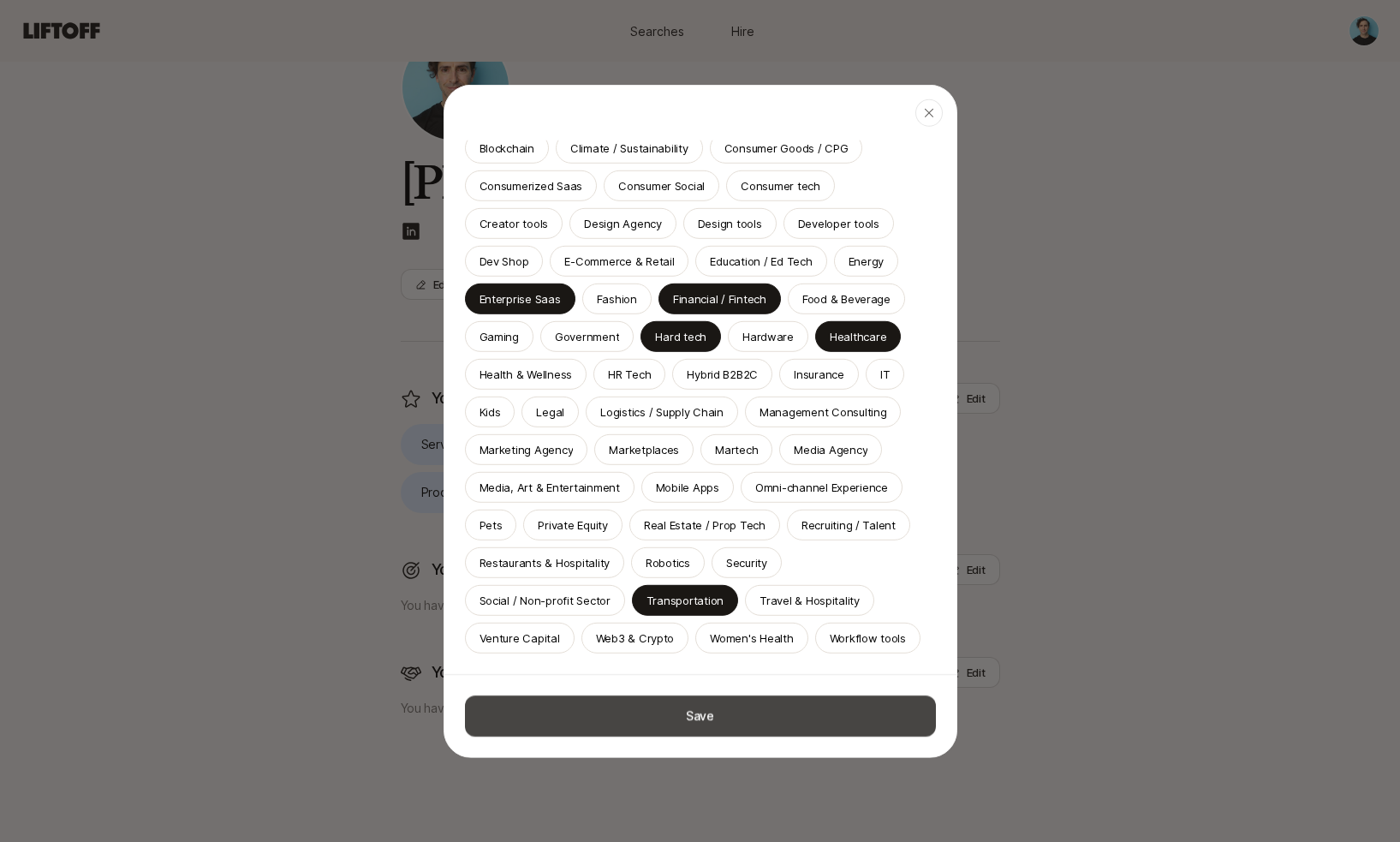
click at [697, 722] on button "Save" at bounding box center [700, 715] width 471 height 41
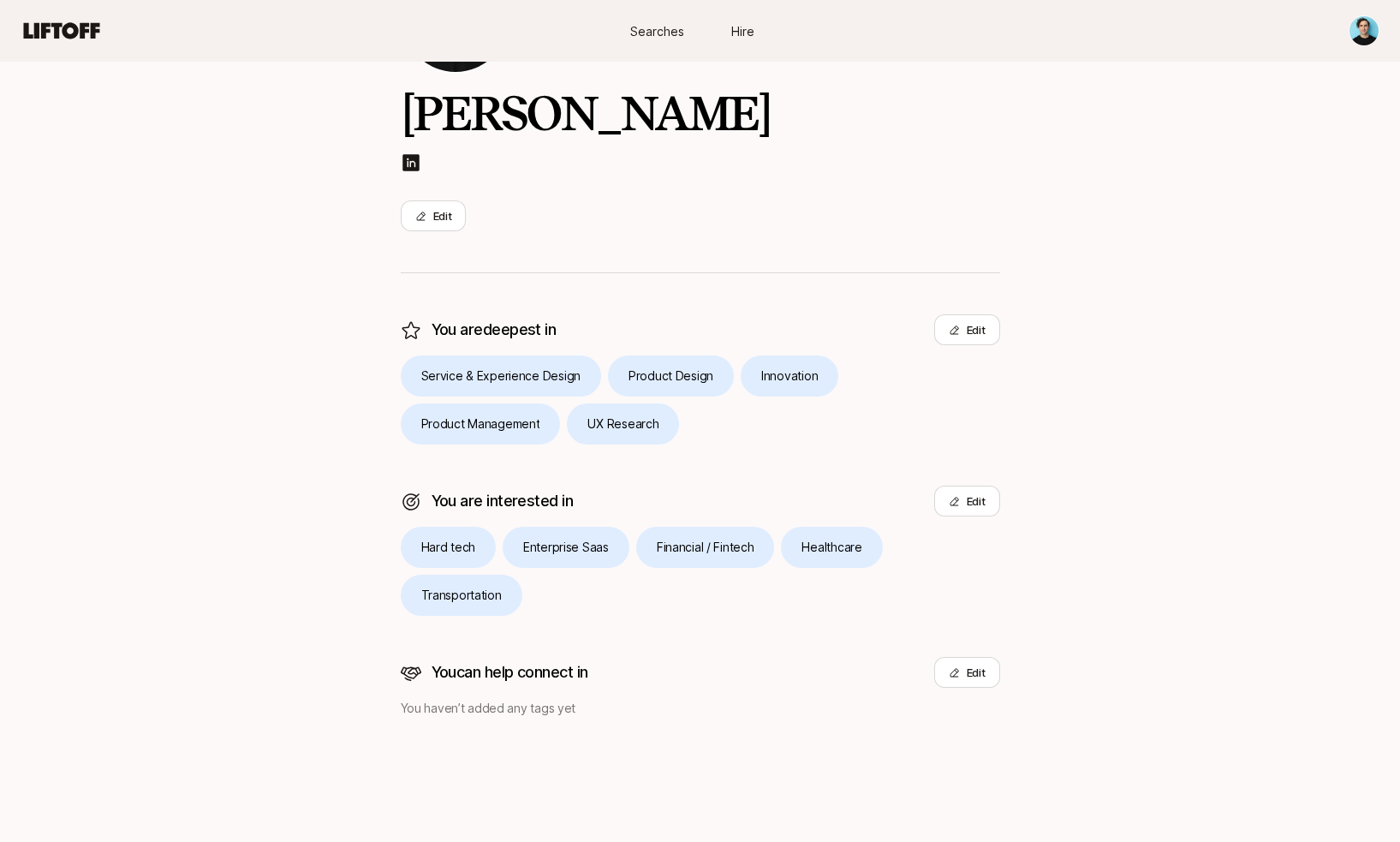
scroll to position [152, 0]
click at [979, 674] on button "Edit" at bounding box center [967, 672] width 66 height 31
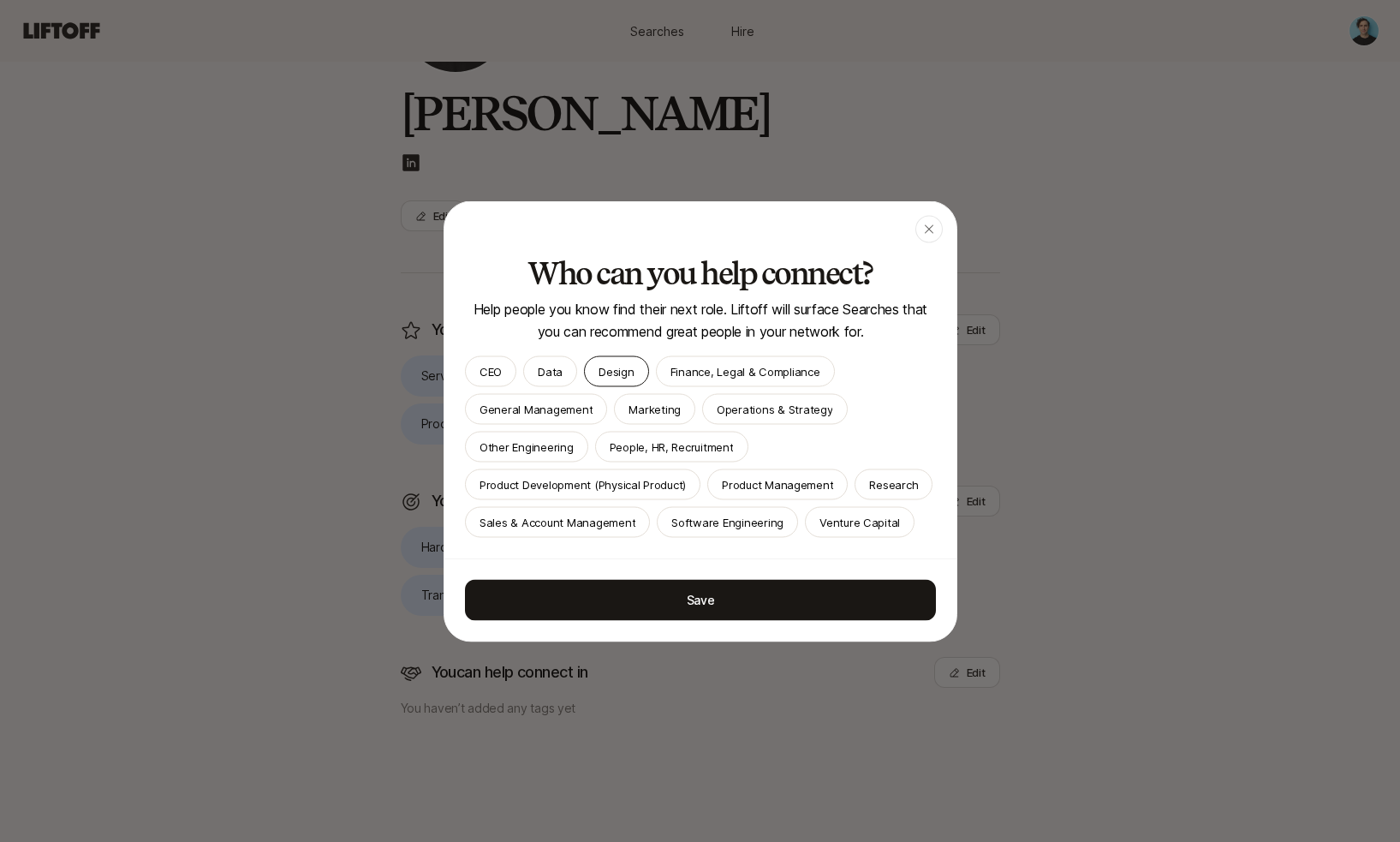
click at [610, 376] on p "Design" at bounding box center [616, 370] width 35 height 17
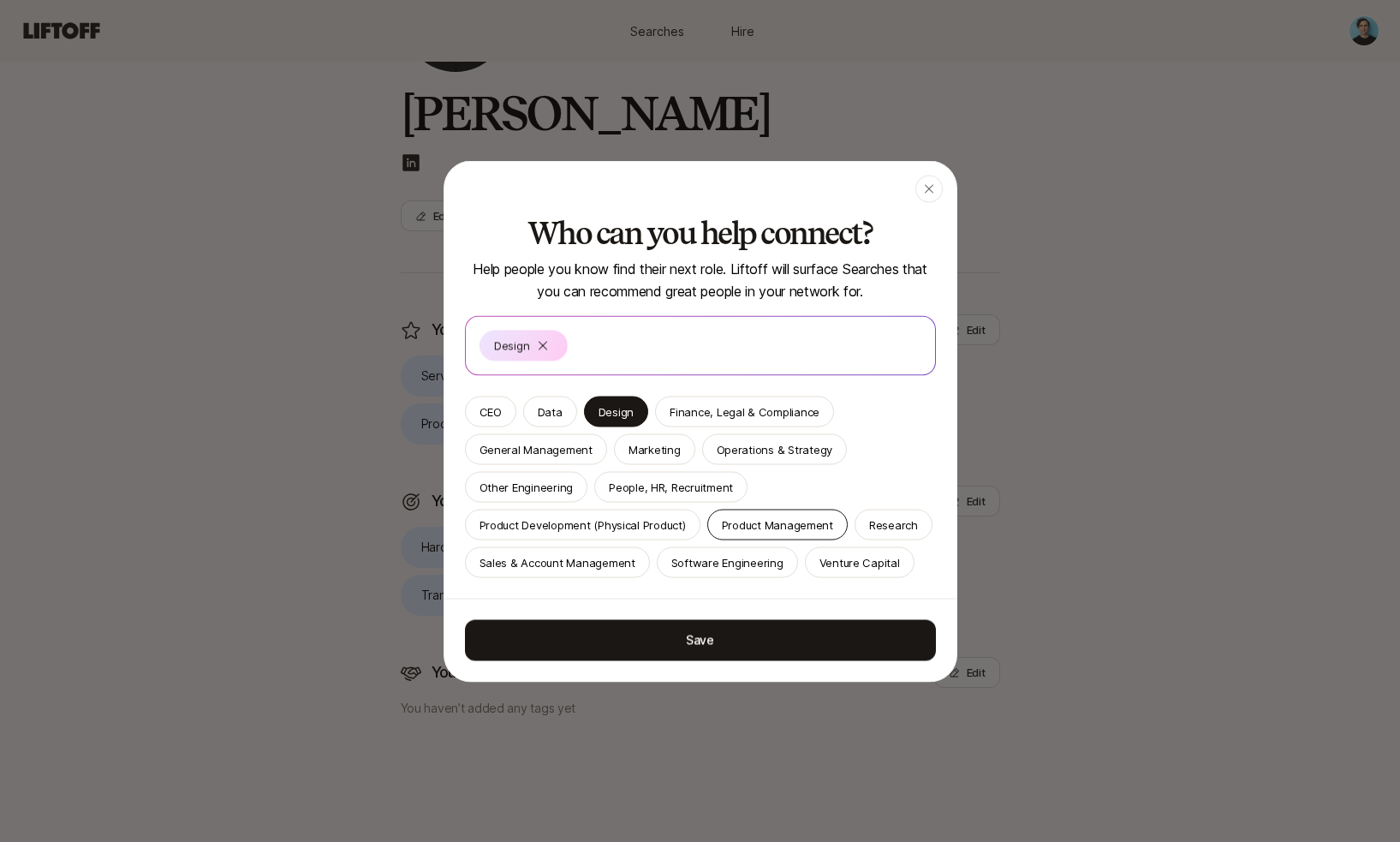
click at [762, 530] on p "Product Management" at bounding box center [777, 523] width 111 height 17
click at [890, 533] on div "Research" at bounding box center [894, 524] width 78 height 31
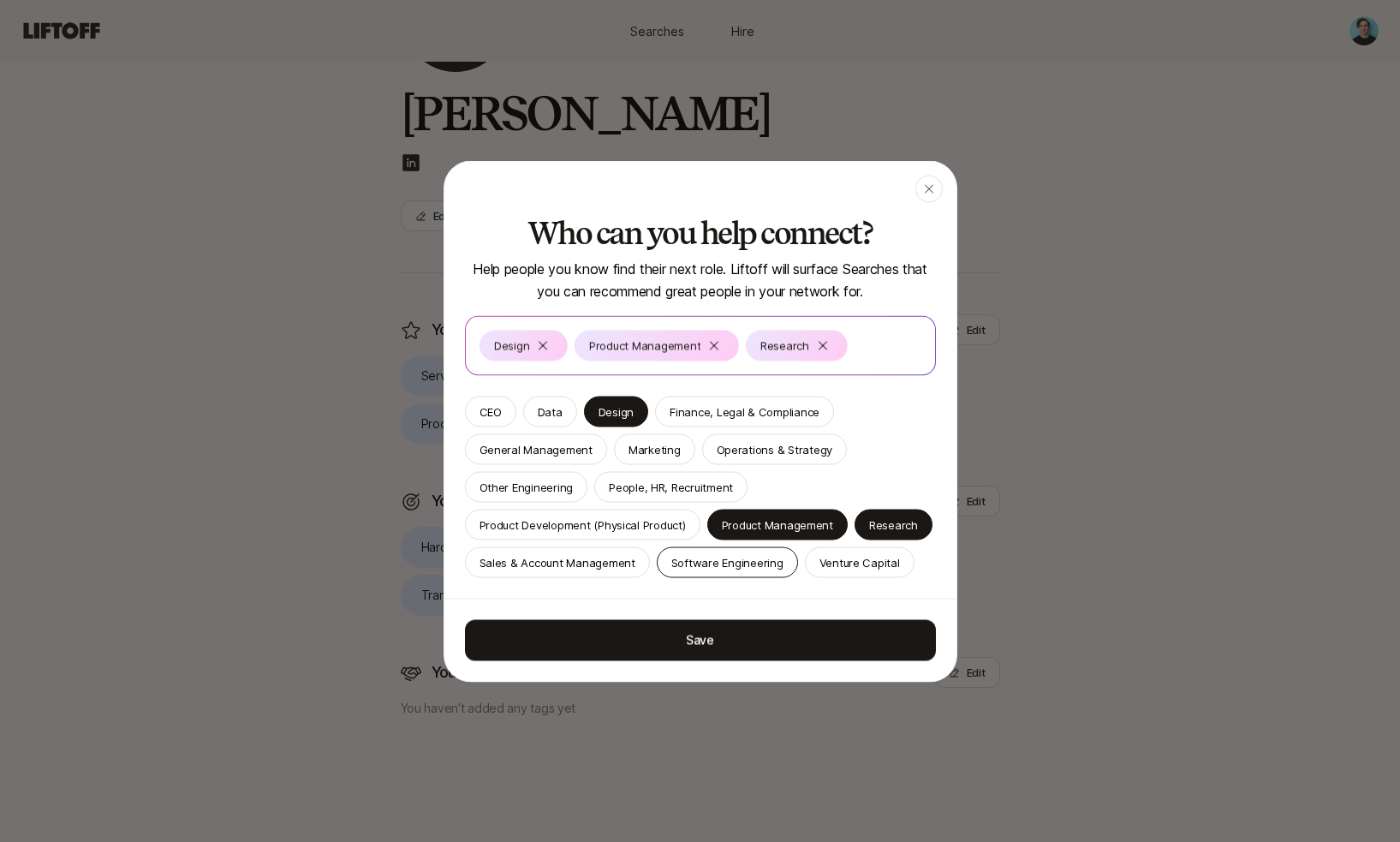
click at [707, 575] on div "Software Engineering" at bounding box center [727, 562] width 142 height 31
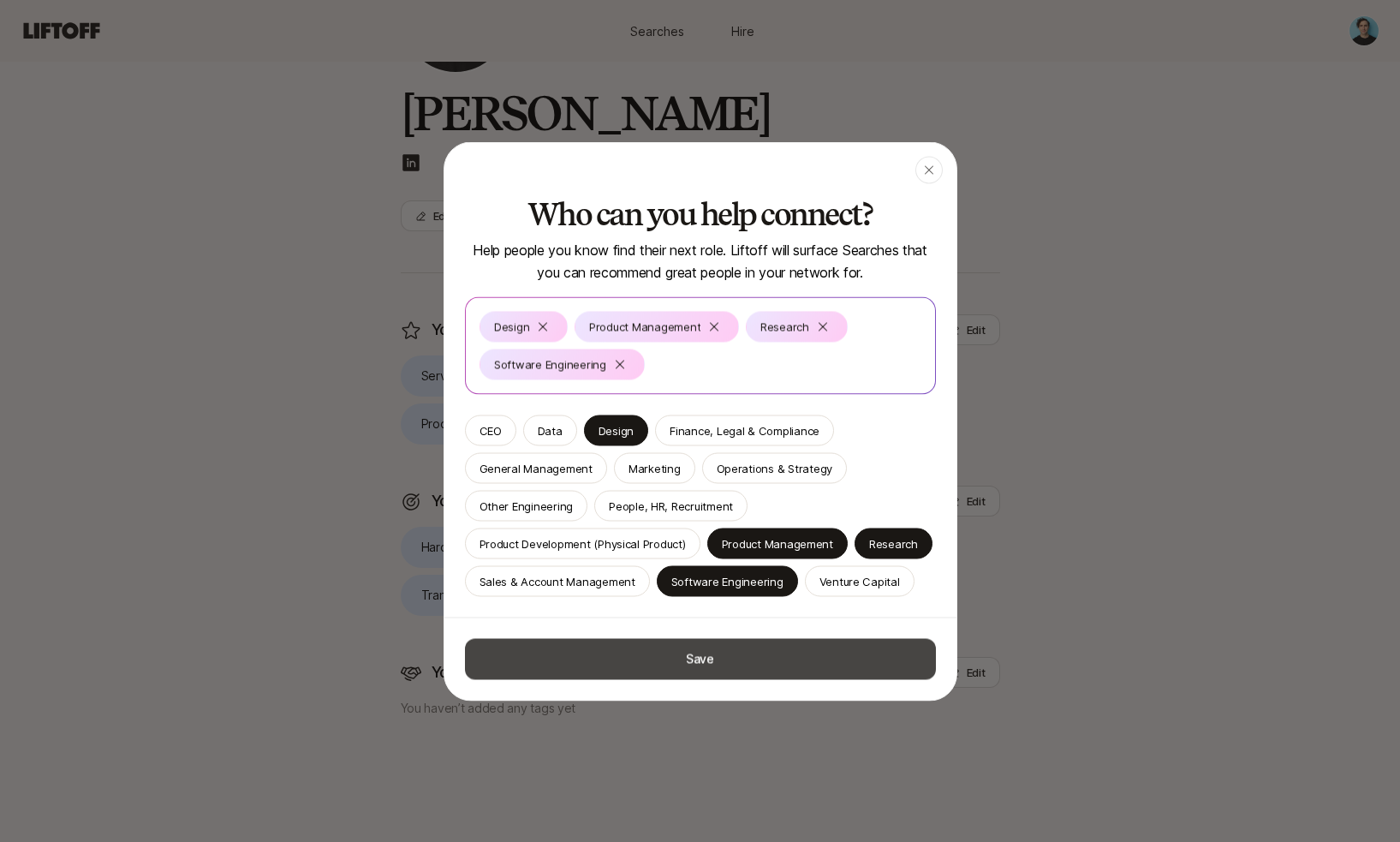
click at [693, 649] on button "Save" at bounding box center [700, 659] width 471 height 41
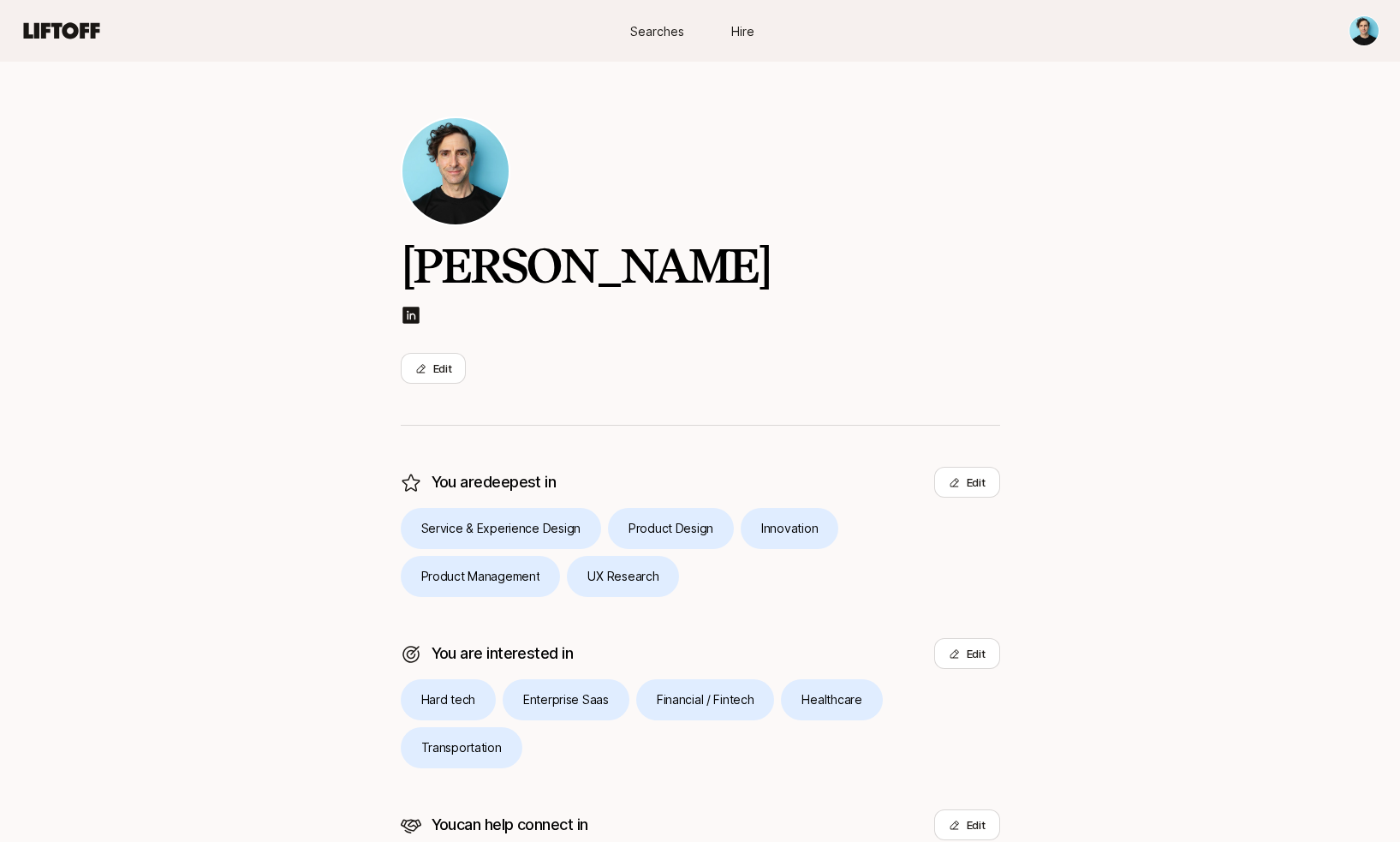
scroll to position [0, 0]
click at [480, 174] on img at bounding box center [455, 171] width 106 height 106
click at [640, 29] on span "Searches" at bounding box center [657, 31] width 54 height 18
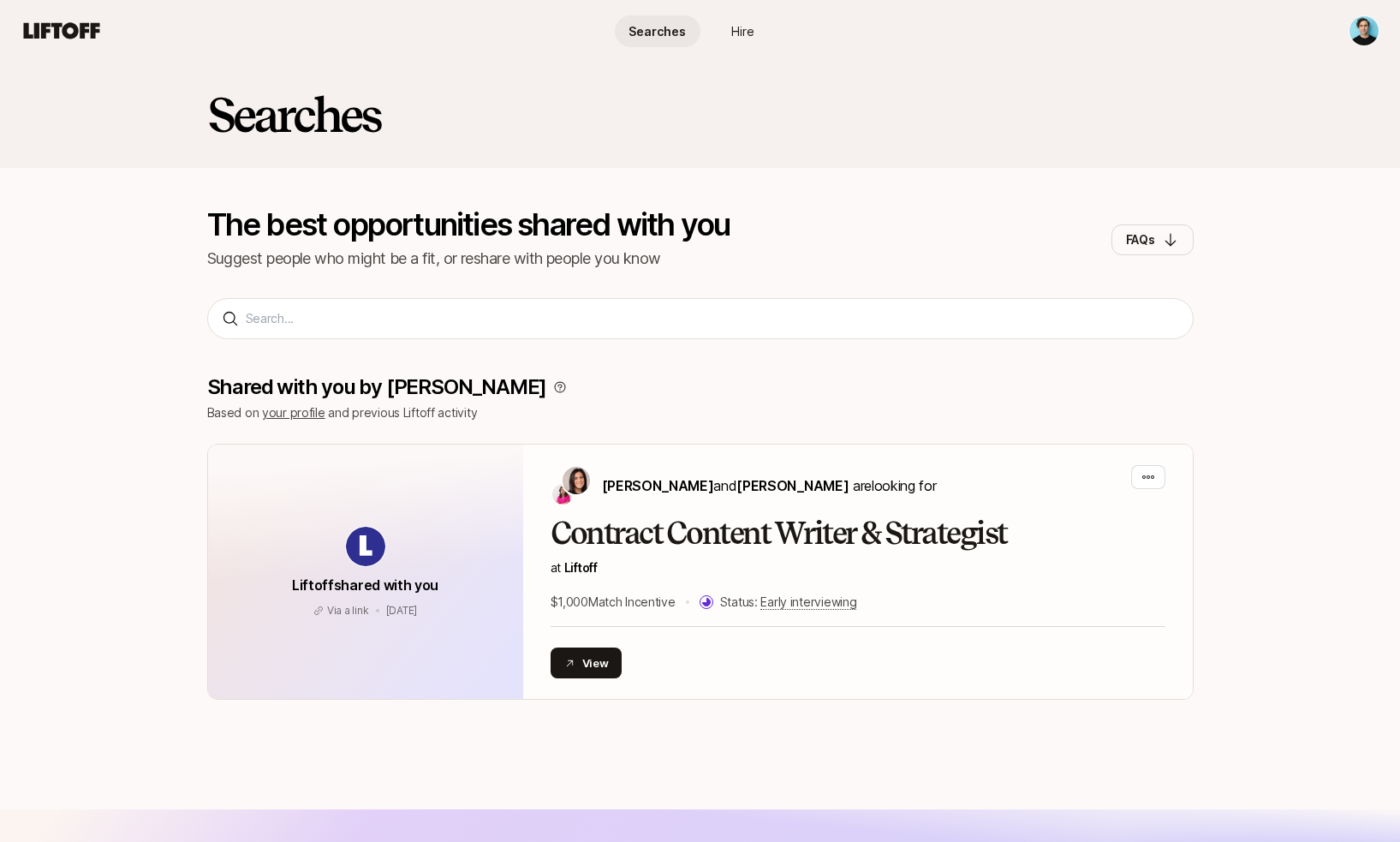
click at [640, 29] on span "Searches" at bounding box center [657, 31] width 57 height 18
click at [640, 30] on span "Searches" at bounding box center [657, 31] width 57 height 18
click at [751, 34] on span "Hire" at bounding box center [743, 31] width 23 height 18
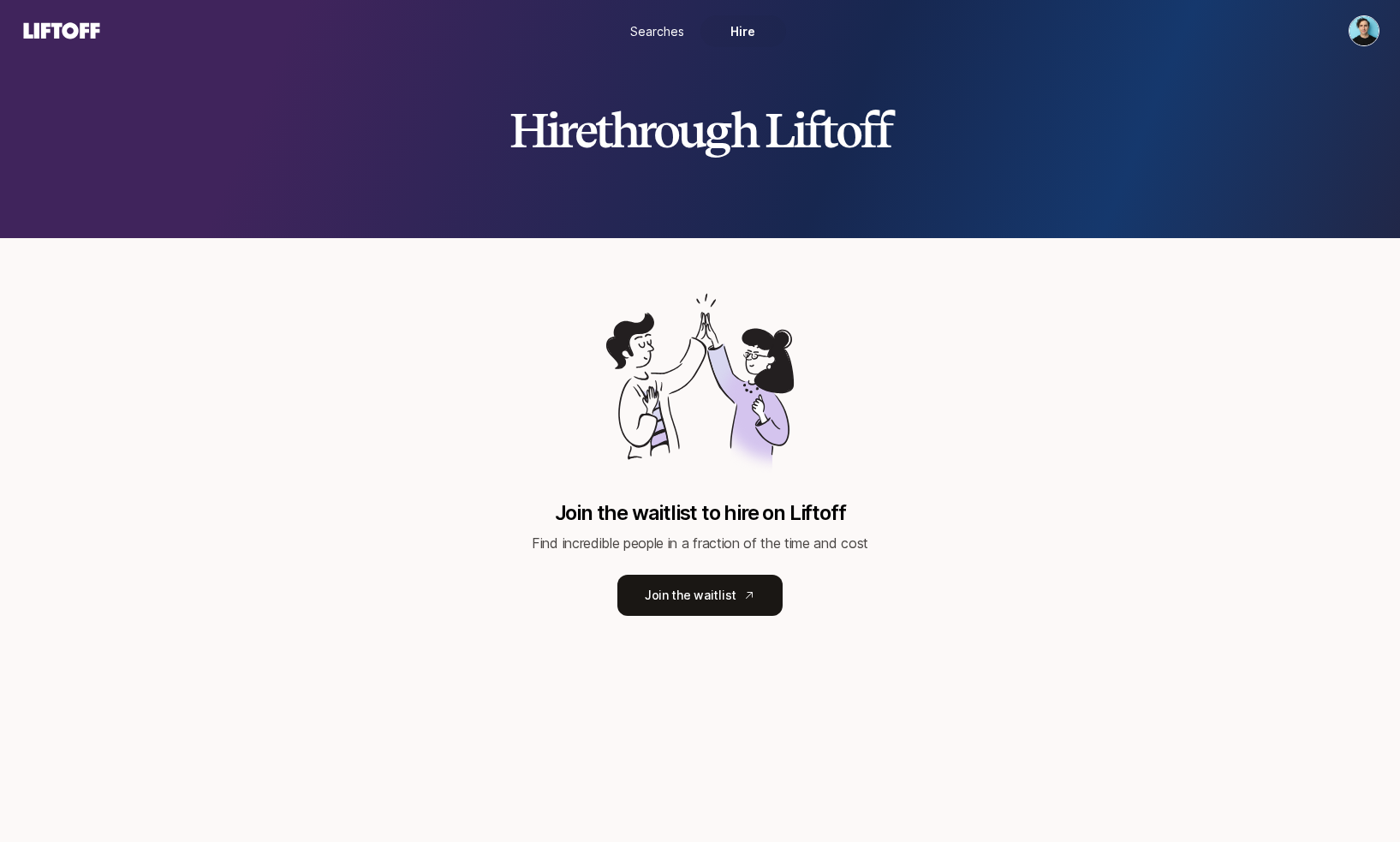
click at [68, 33] on icon at bounding box center [61, 30] width 82 height 24
